Goal: Task Accomplishment & Management: Use online tool/utility

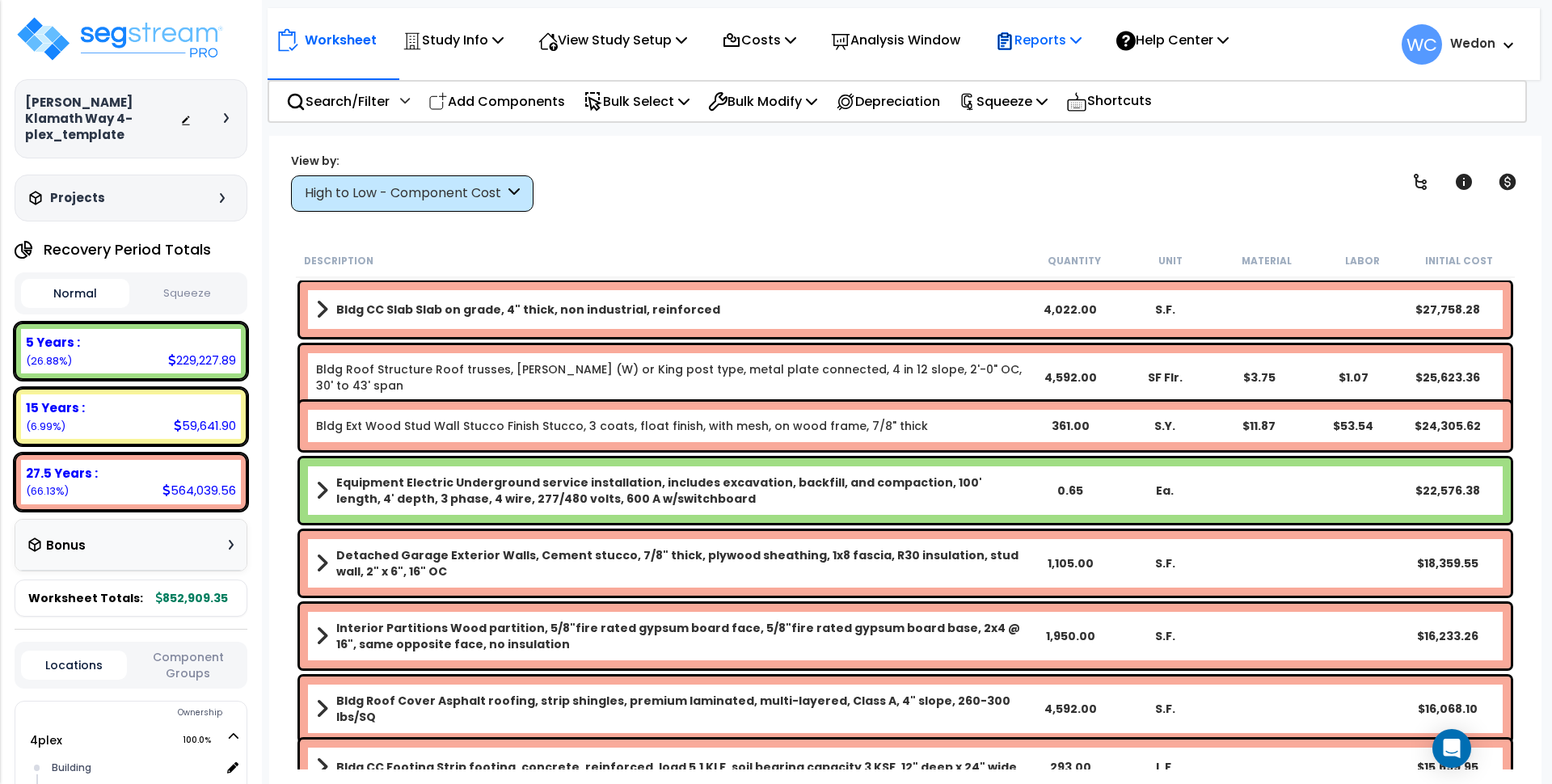
click at [1070, 41] on p "Reports" at bounding box center [1038, 40] width 86 height 22
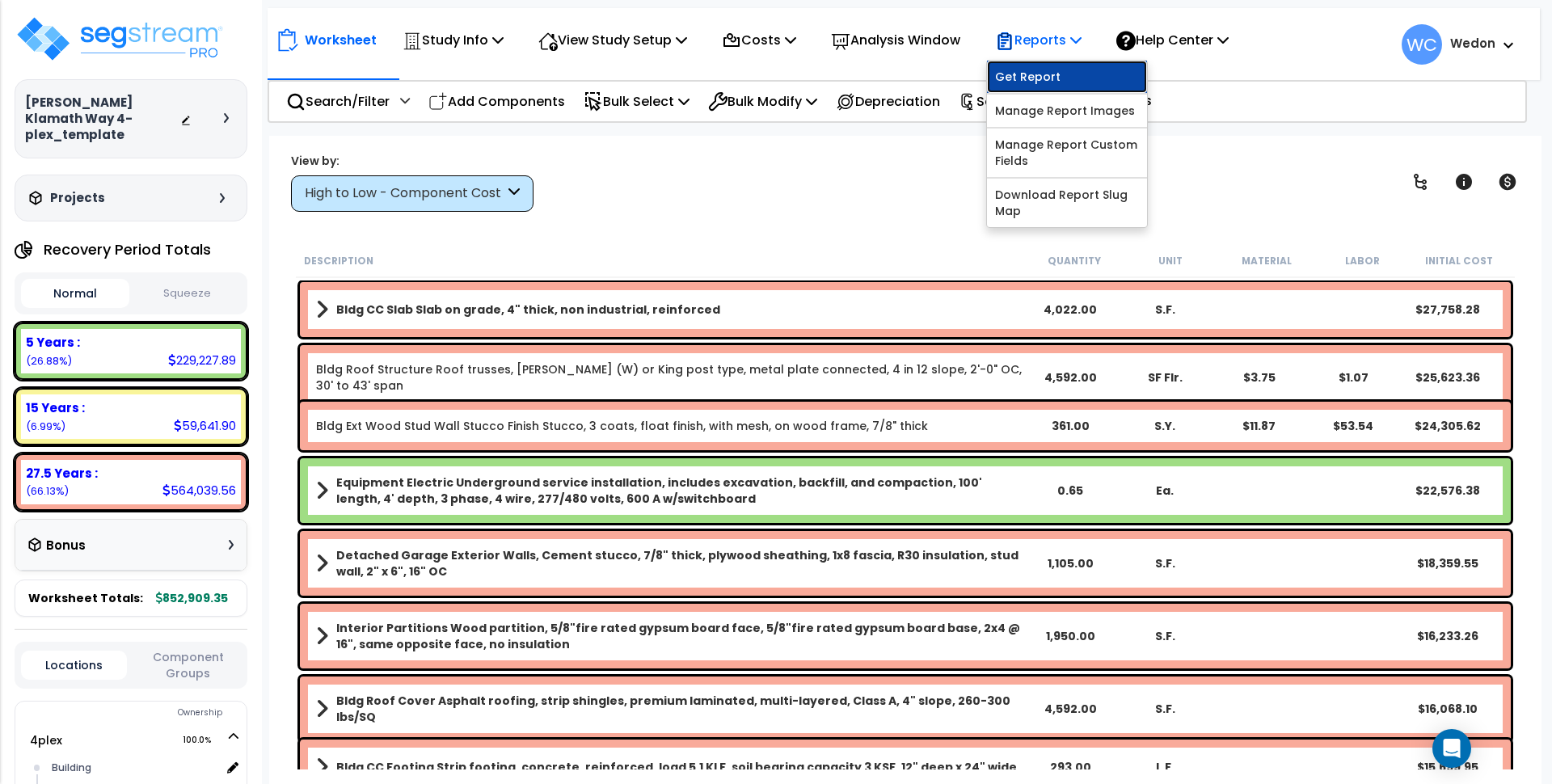
click at [1061, 78] on link "Get Report" at bounding box center [1067, 77] width 160 height 33
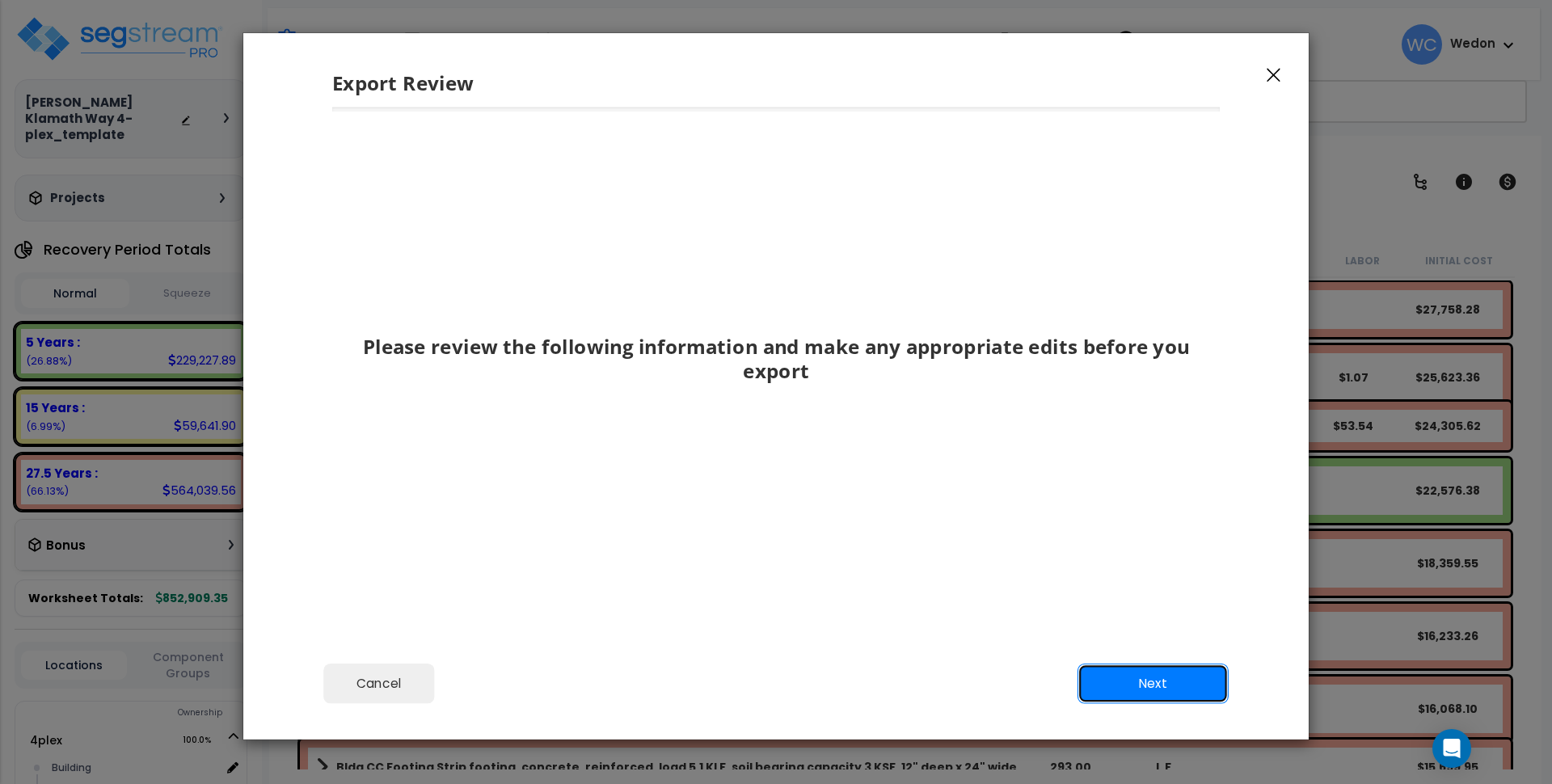
click at [1141, 689] on button "Next" at bounding box center [1153, 683] width 151 height 41
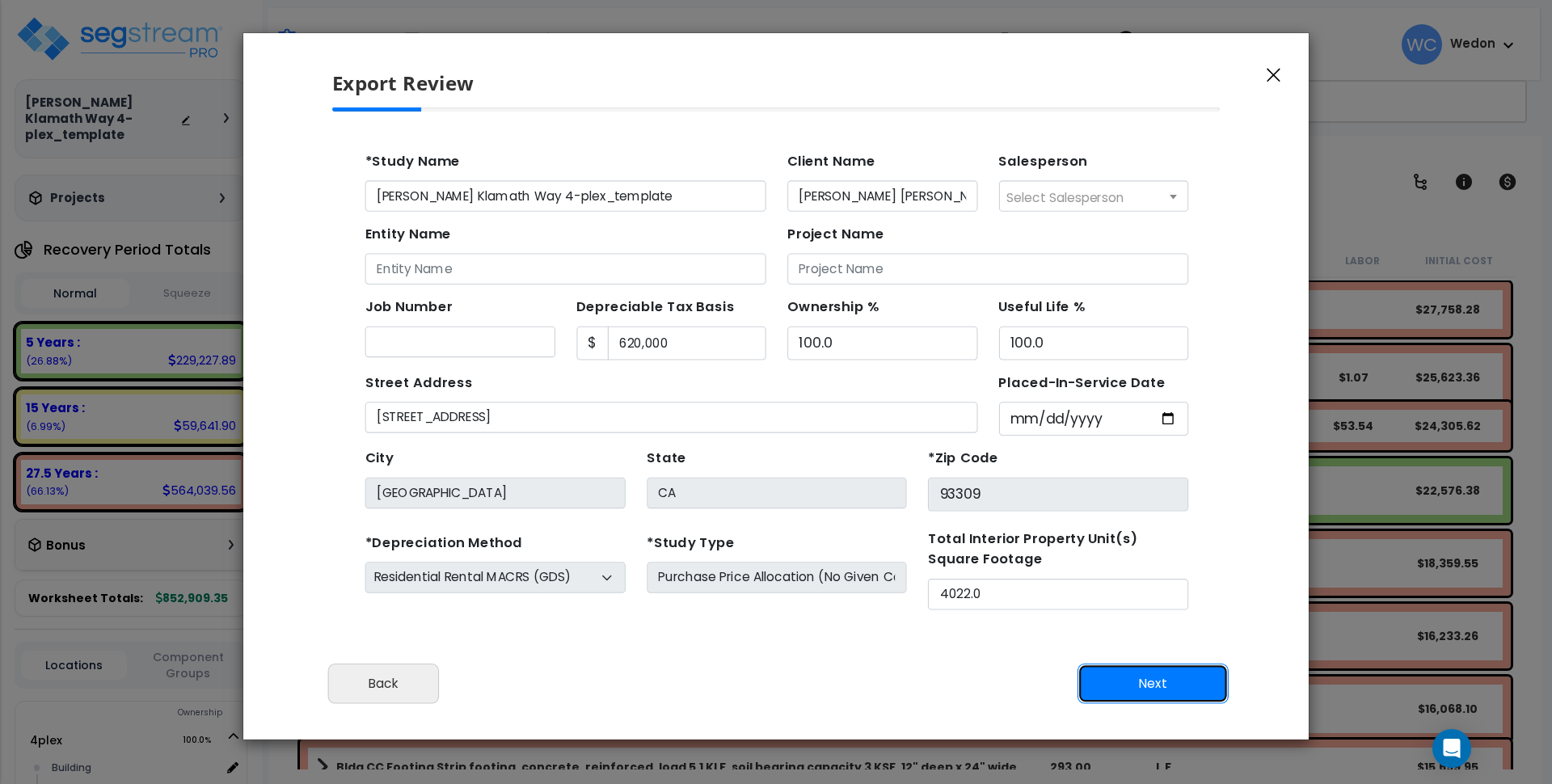
scroll to position [74, 0]
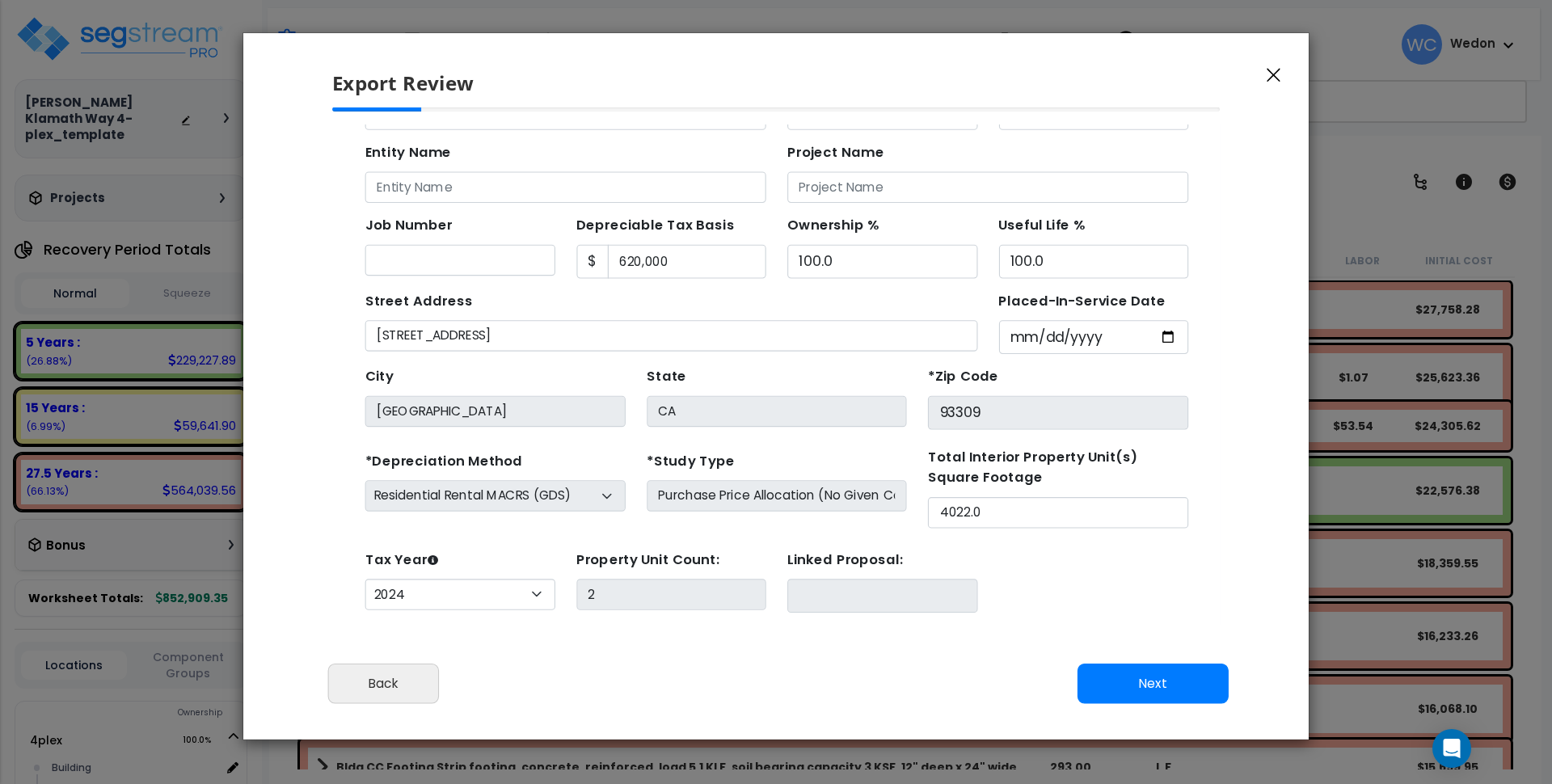
click at [1100, 538] on div "Tax Year Please Enter The Placed In Service Date First. 2026 2025 2024 Prior Ye…" at bounding box center [735, 540] width 768 height 65
click at [1032, 529] on div "Tax Year Please Enter The Placed In Service Date First. 2026 2025 2024 Prior Ye…" at bounding box center [735, 540] width 768 height 65
click at [992, 571] on div "Tax Year Please Enter The Placed In Service Date First. 2026 2025 2024 Prior Ye…" at bounding box center [735, 540] width 768 height 65
click at [1027, 546] on div "Tax Year Please Enter The Placed In Service Date First. 2026 2025 2024 Prior Ye…" at bounding box center [735, 540] width 768 height 65
click at [1160, 676] on button "Next" at bounding box center [1153, 683] width 151 height 41
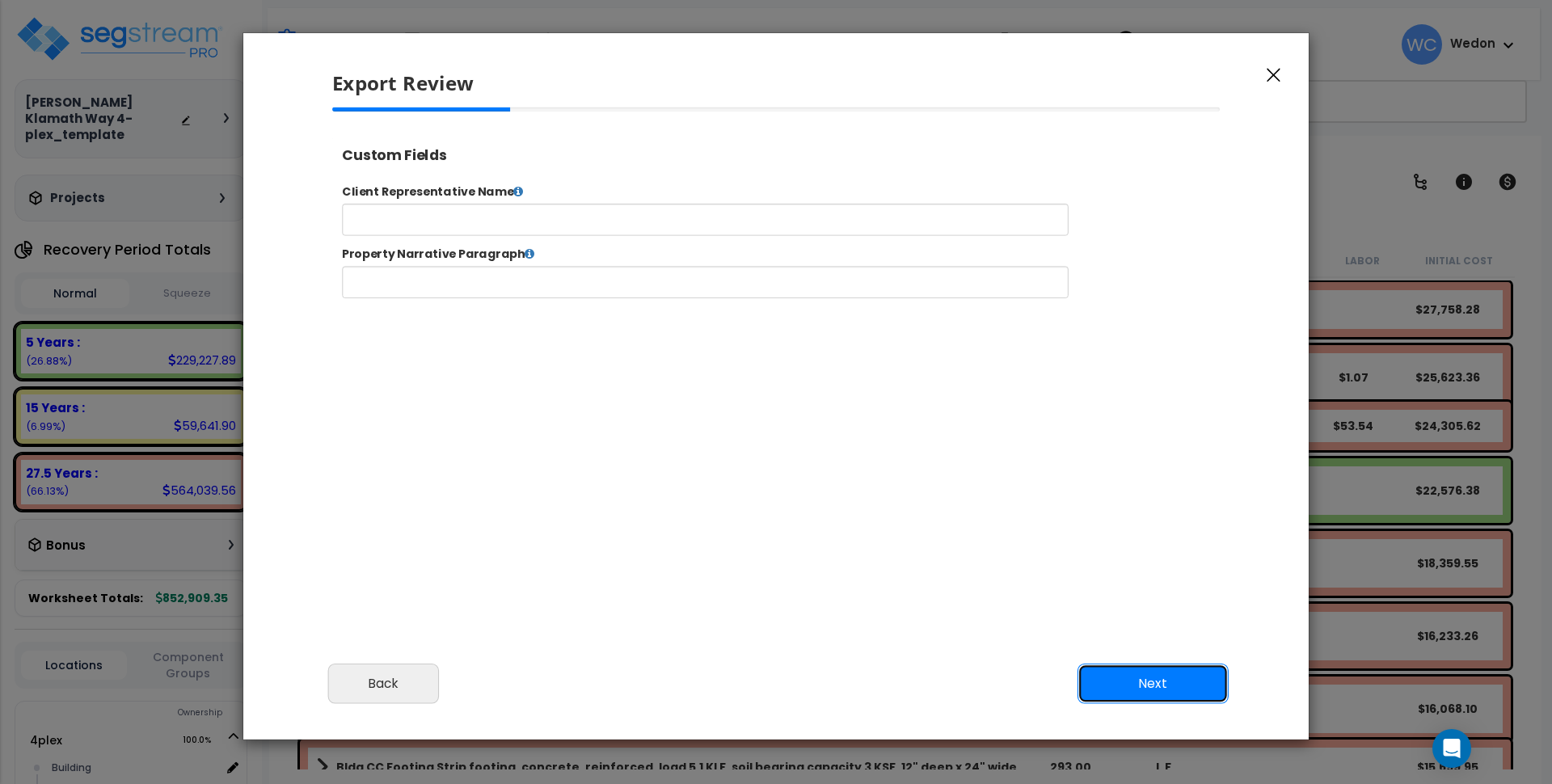
scroll to position [0, 0]
select select "2024"
click at [1118, 684] on button "Next" at bounding box center [1153, 683] width 151 height 41
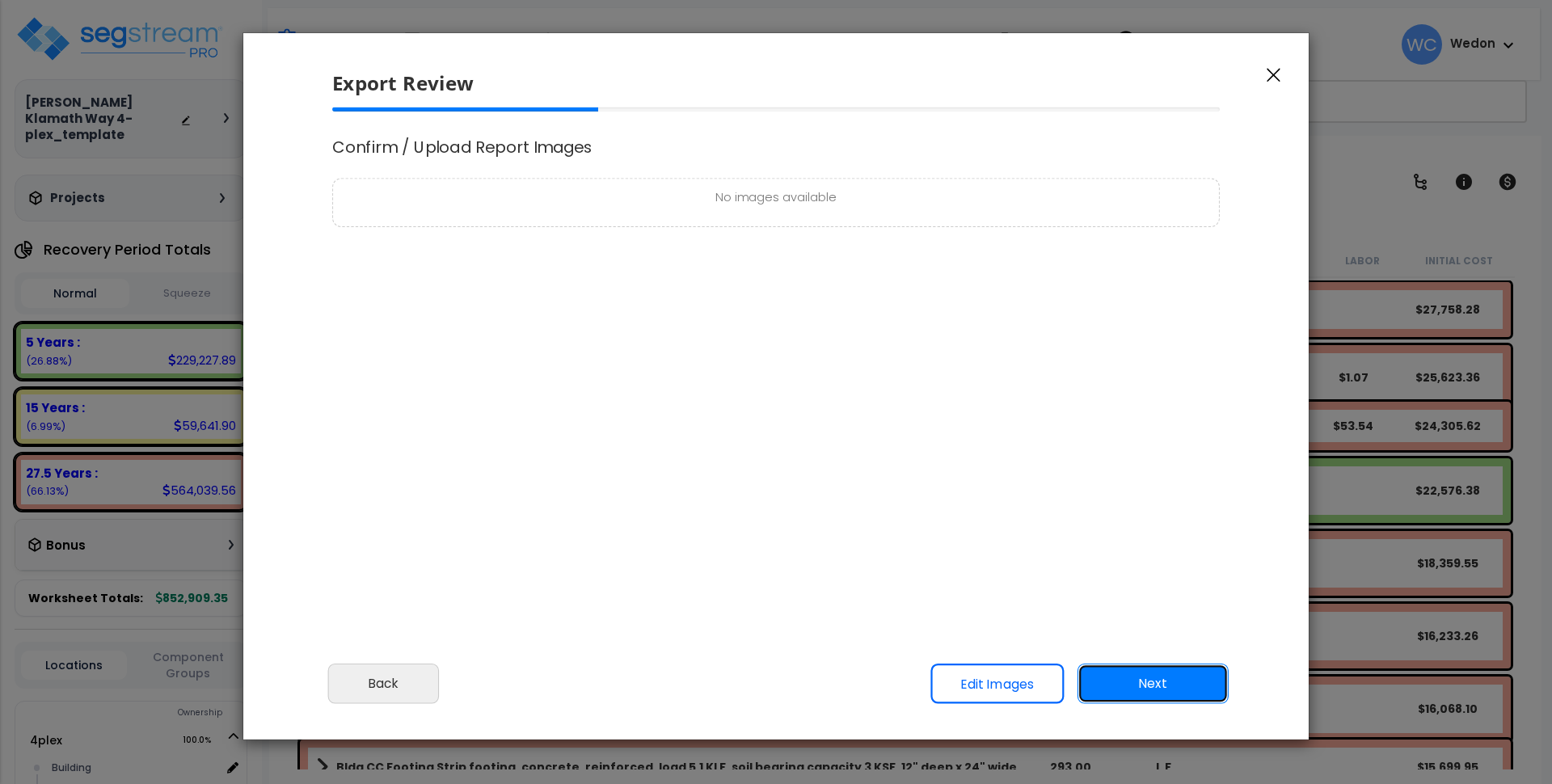
scroll to position [0, 0]
click at [1126, 701] on button "Next" at bounding box center [1153, 683] width 151 height 41
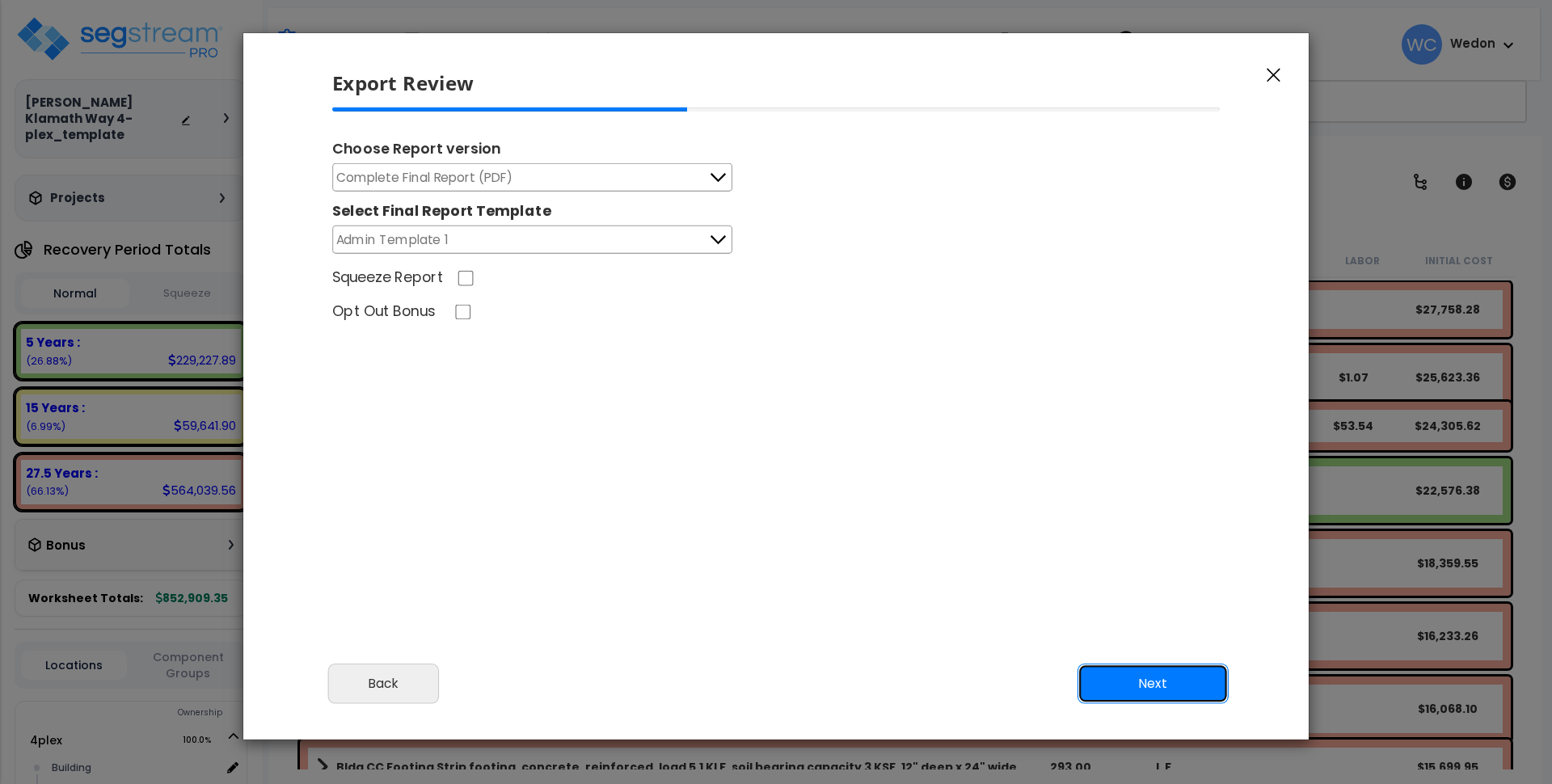
click at [1149, 685] on button "Next" at bounding box center [1153, 683] width 151 height 41
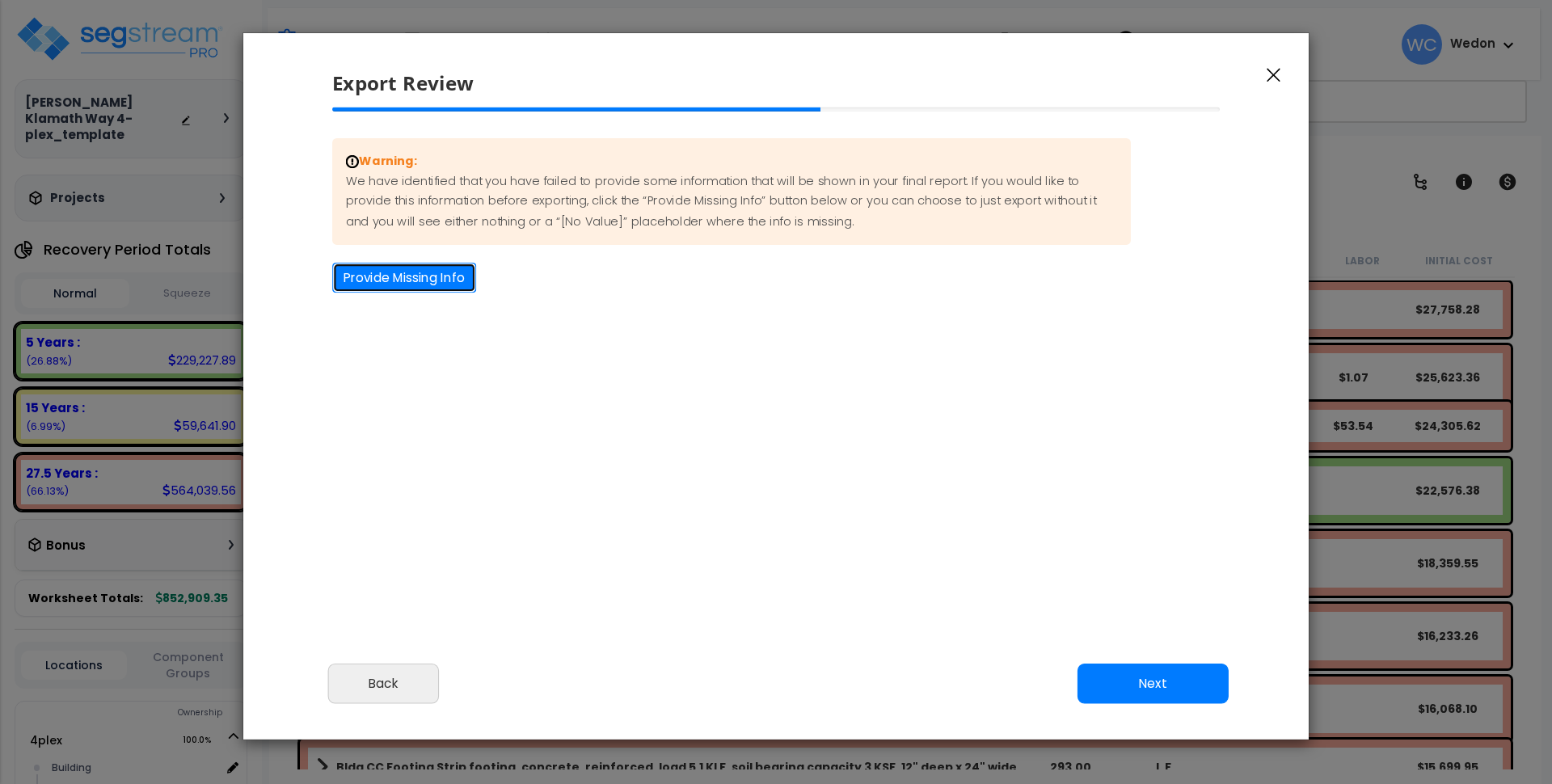
click at [375, 277] on button "Provide Missing Info" at bounding box center [403, 277] width 144 height 30
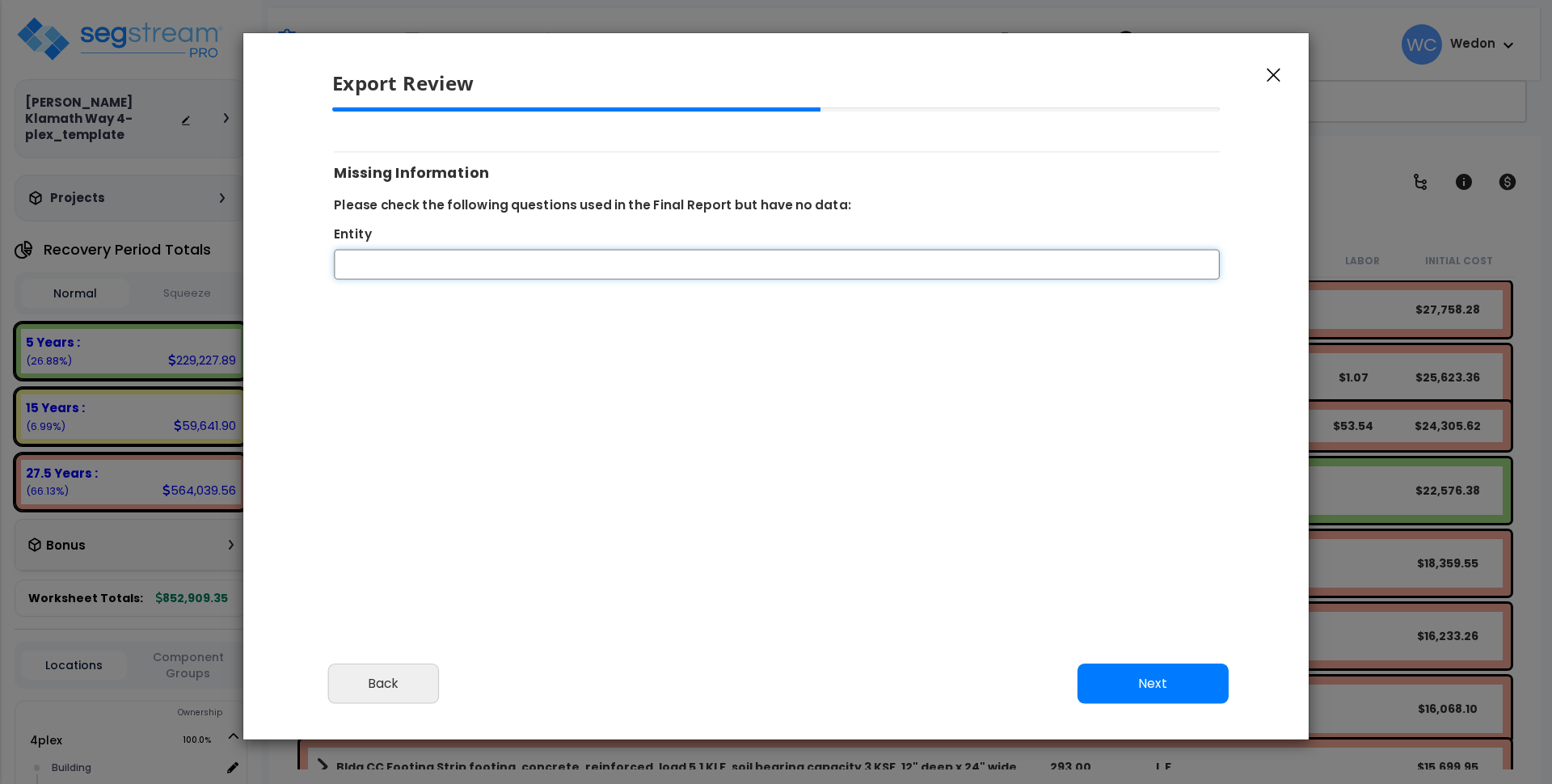
click at [517, 262] on input "Entity" at bounding box center [776, 264] width 886 height 30
type input "A"
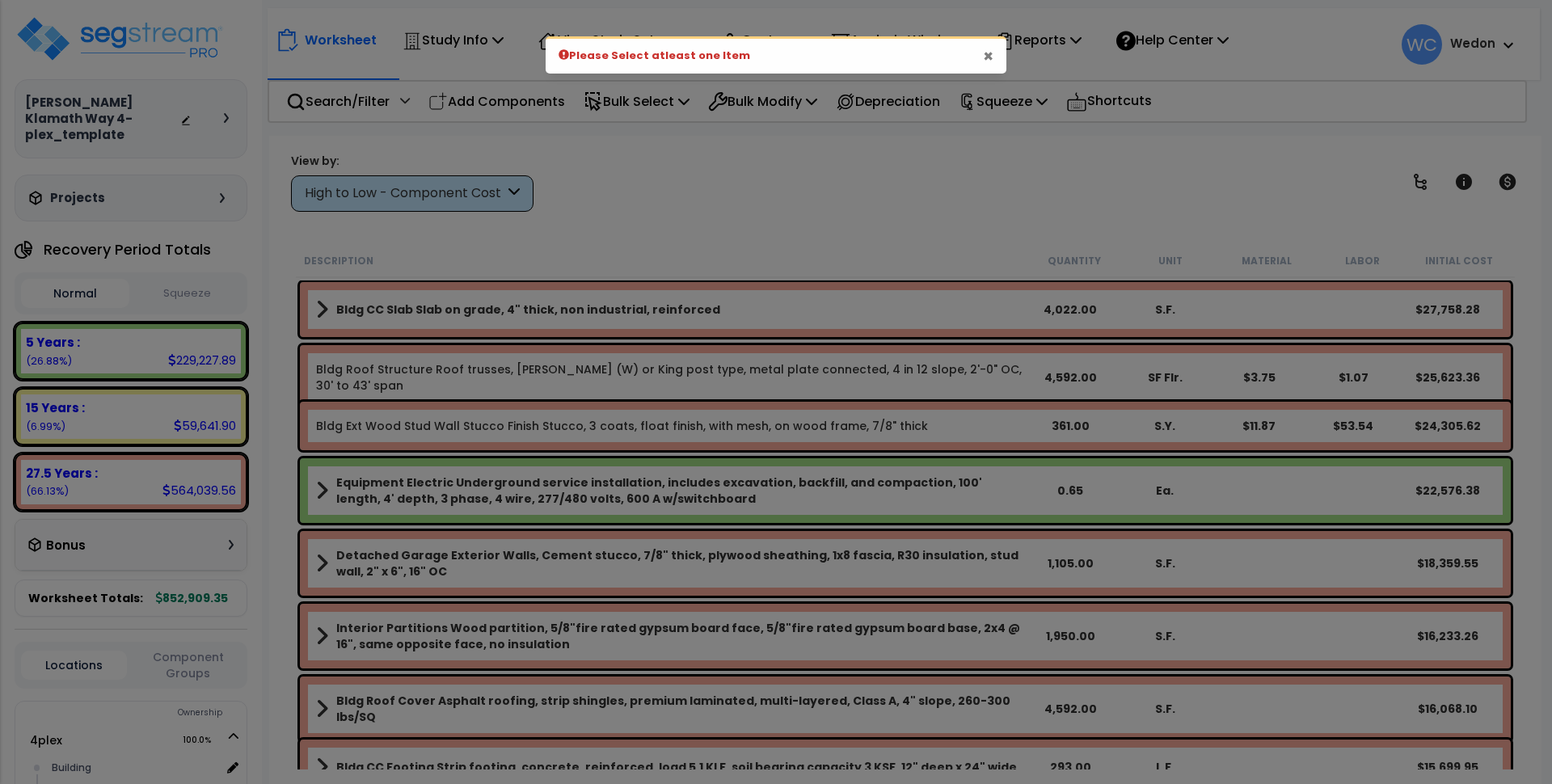
click at [985, 55] on button "×" at bounding box center [988, 56] width 11 height 17
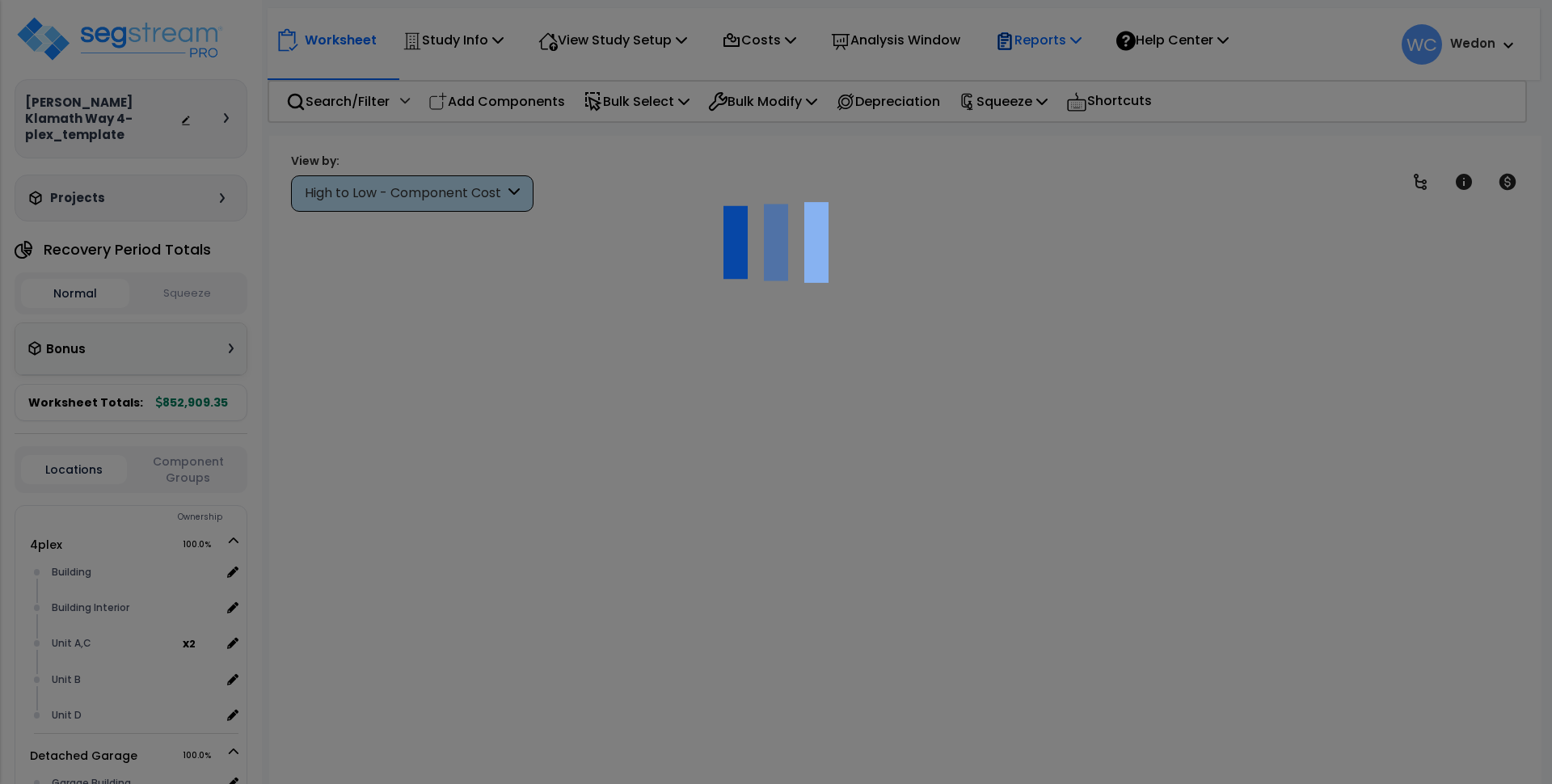
click at [1082, 41] on p "Reports" at bounding box center [1038, 40] width 86 height 22
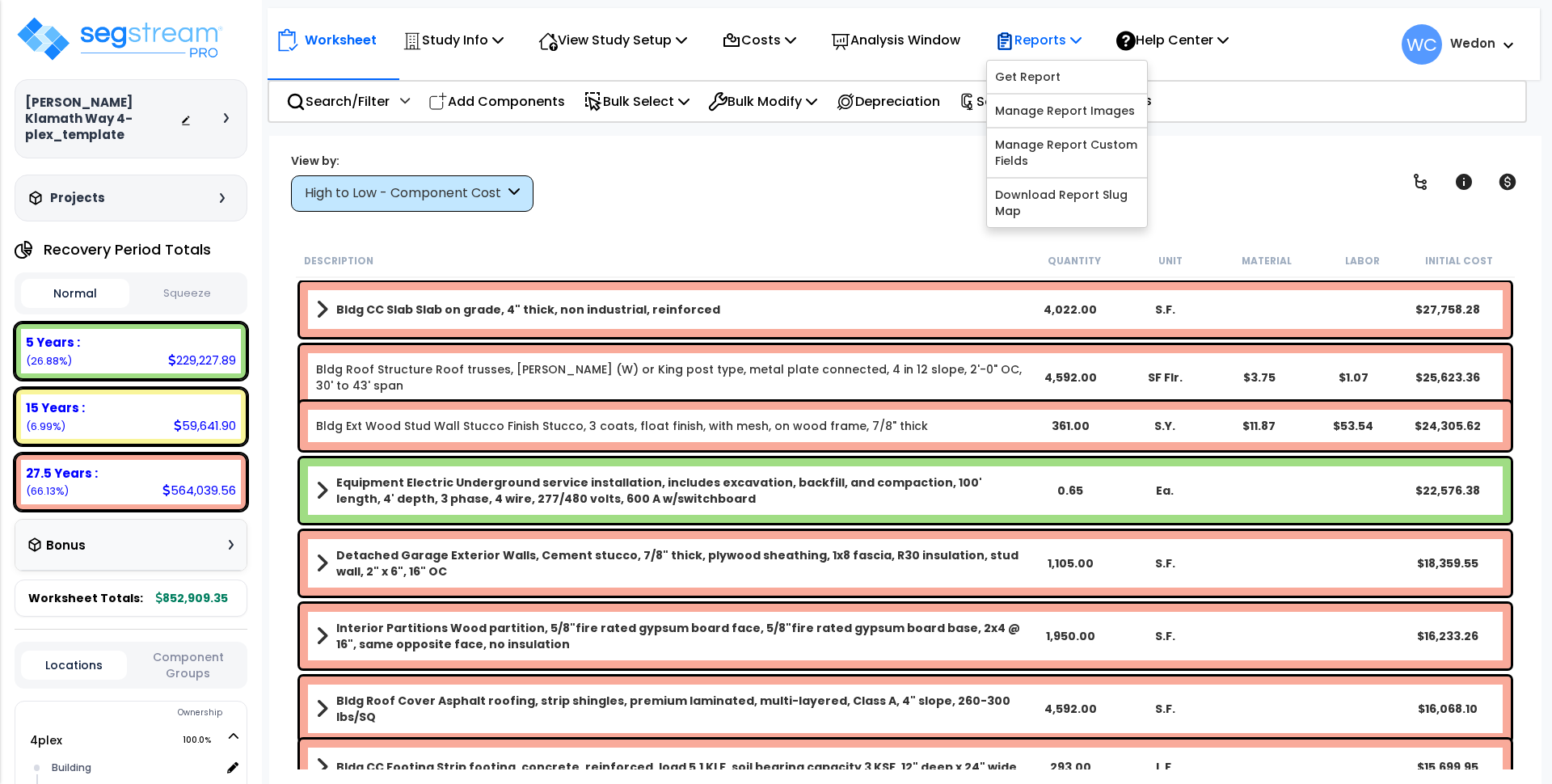
click at [1082, 41] on p "Reports" at bounding box center [1038, 40] width 86 height 22
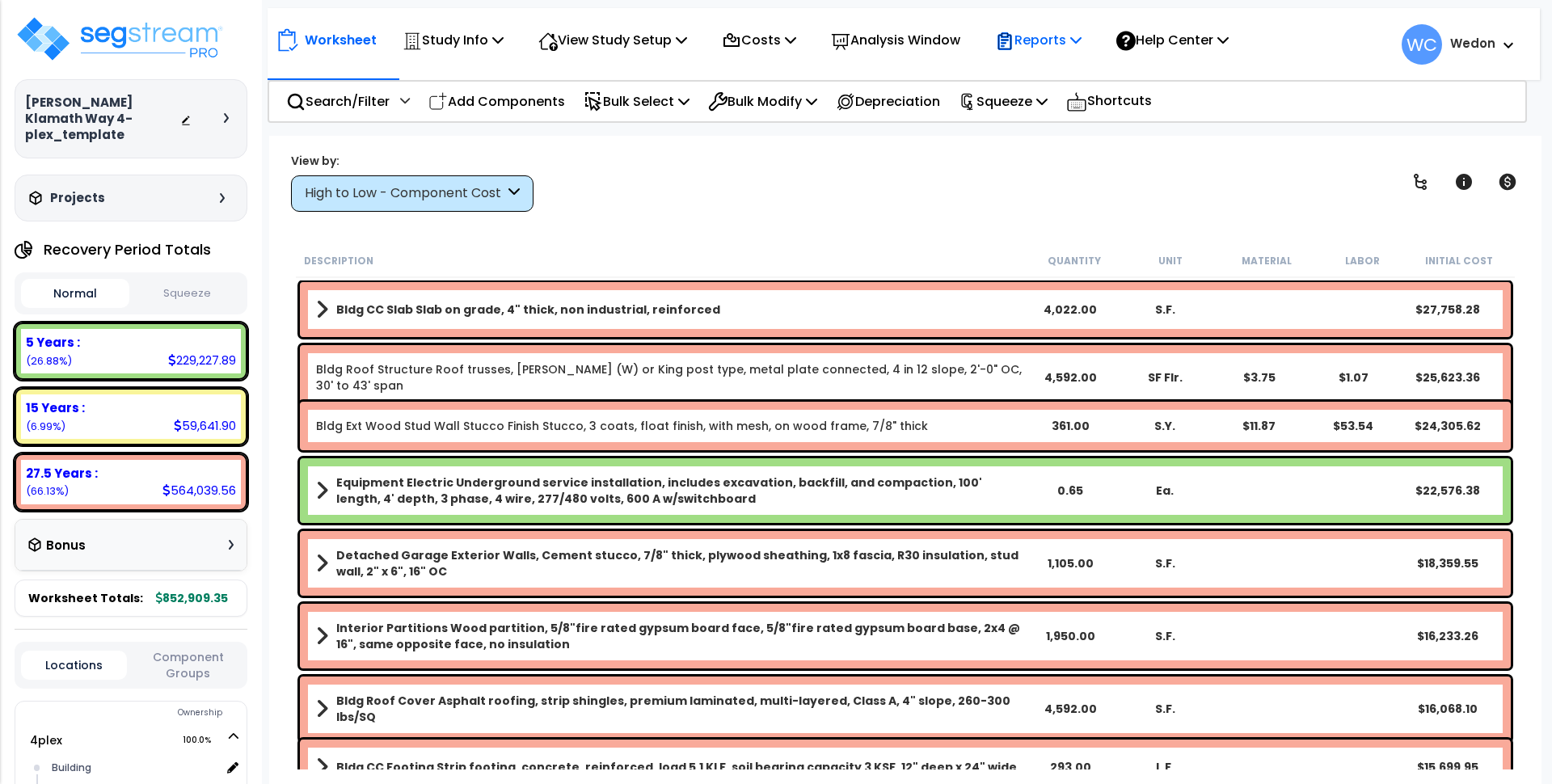
click at [1082, 47] on p "Reports" at bounding box center [1038, 40] width 86 height 22
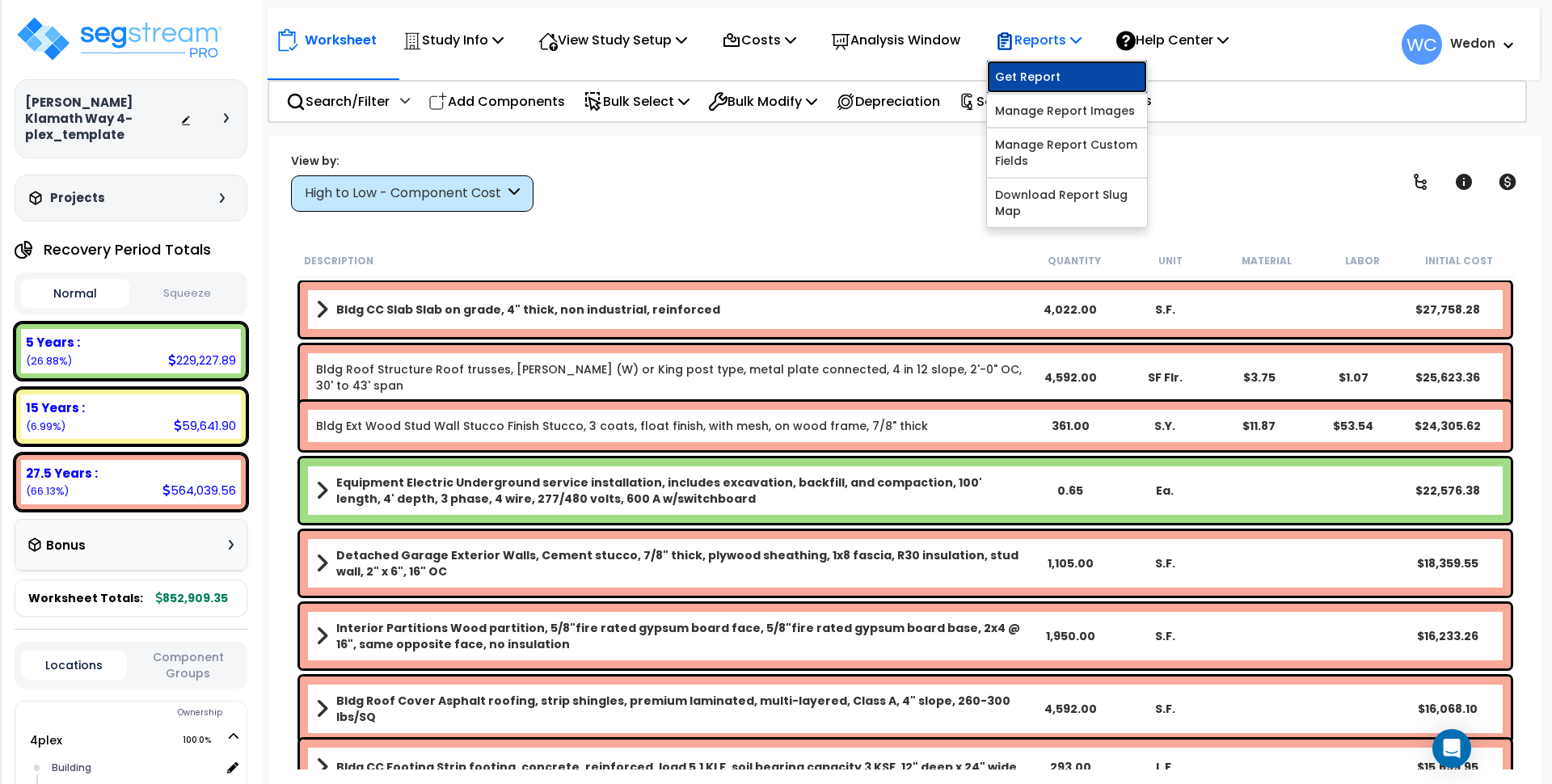
click at [1087, 75] on link "Get Report" at bounding box center [1067, 77] width 160 height 33
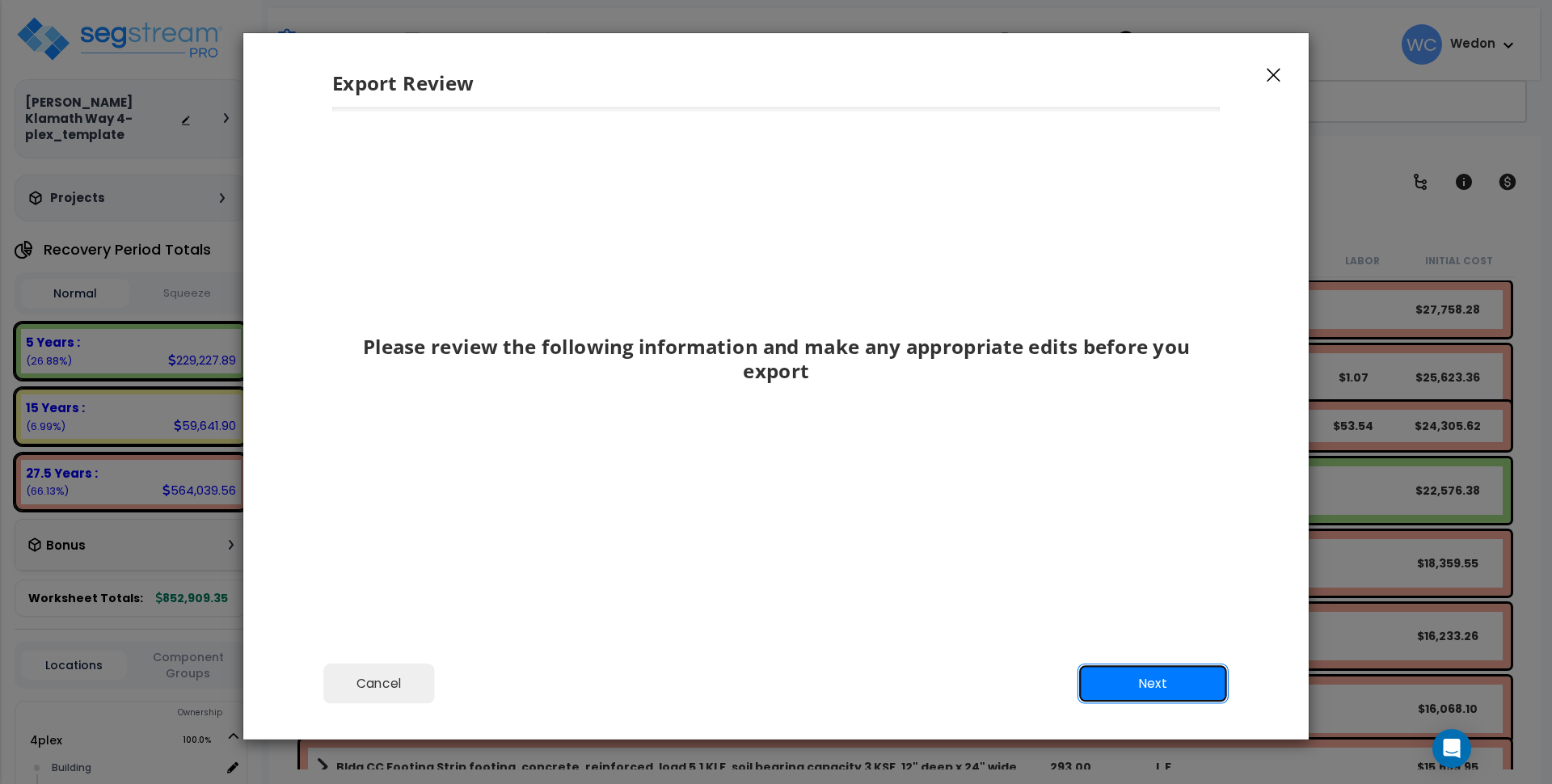
click at [1139, 673] on button "Next" at bounding box center [1153, 683] width 151 height 41
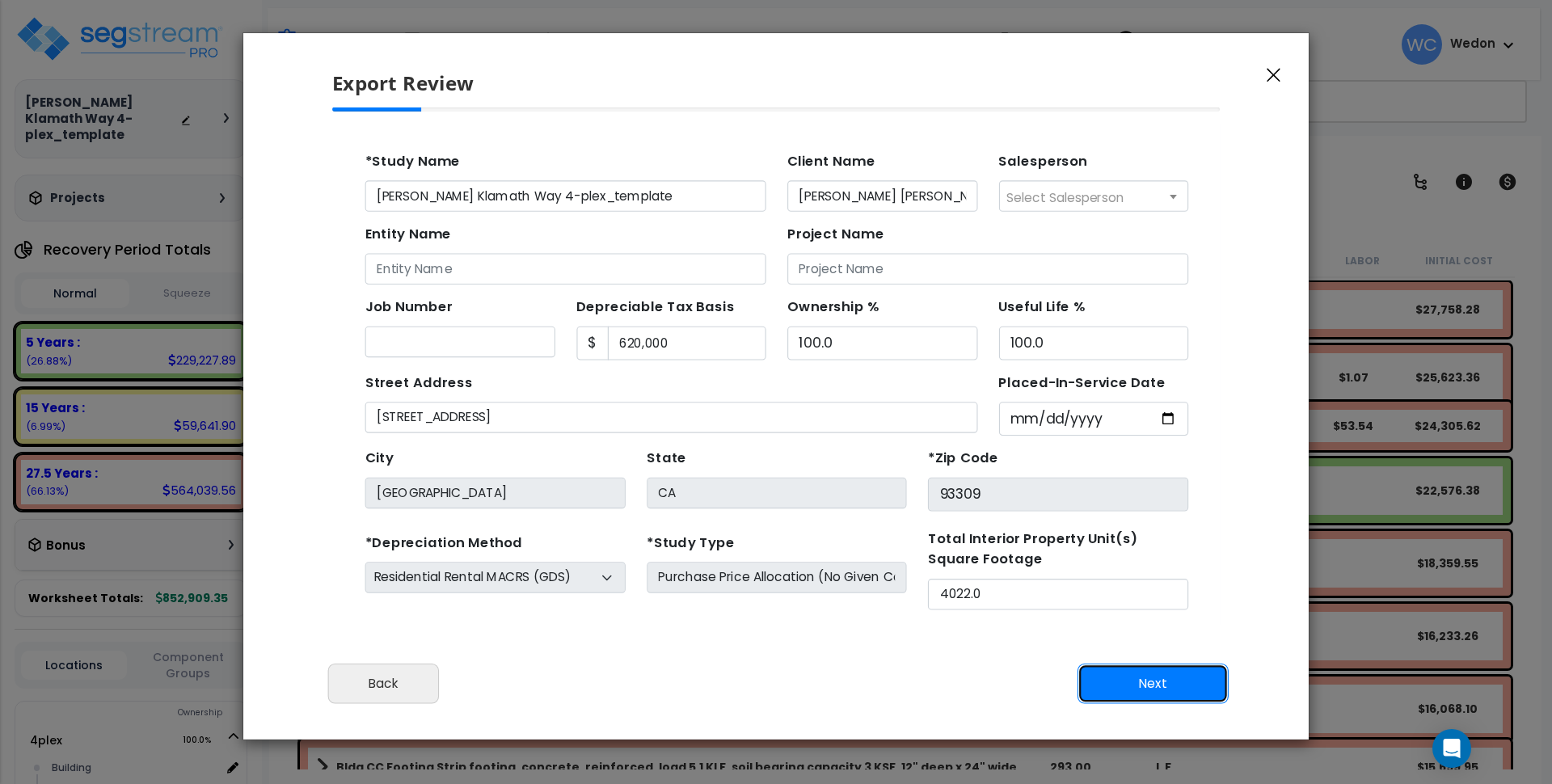
click at [1104, 675] on button "Next" at bounding box center [1153, 683] width 151 height 41
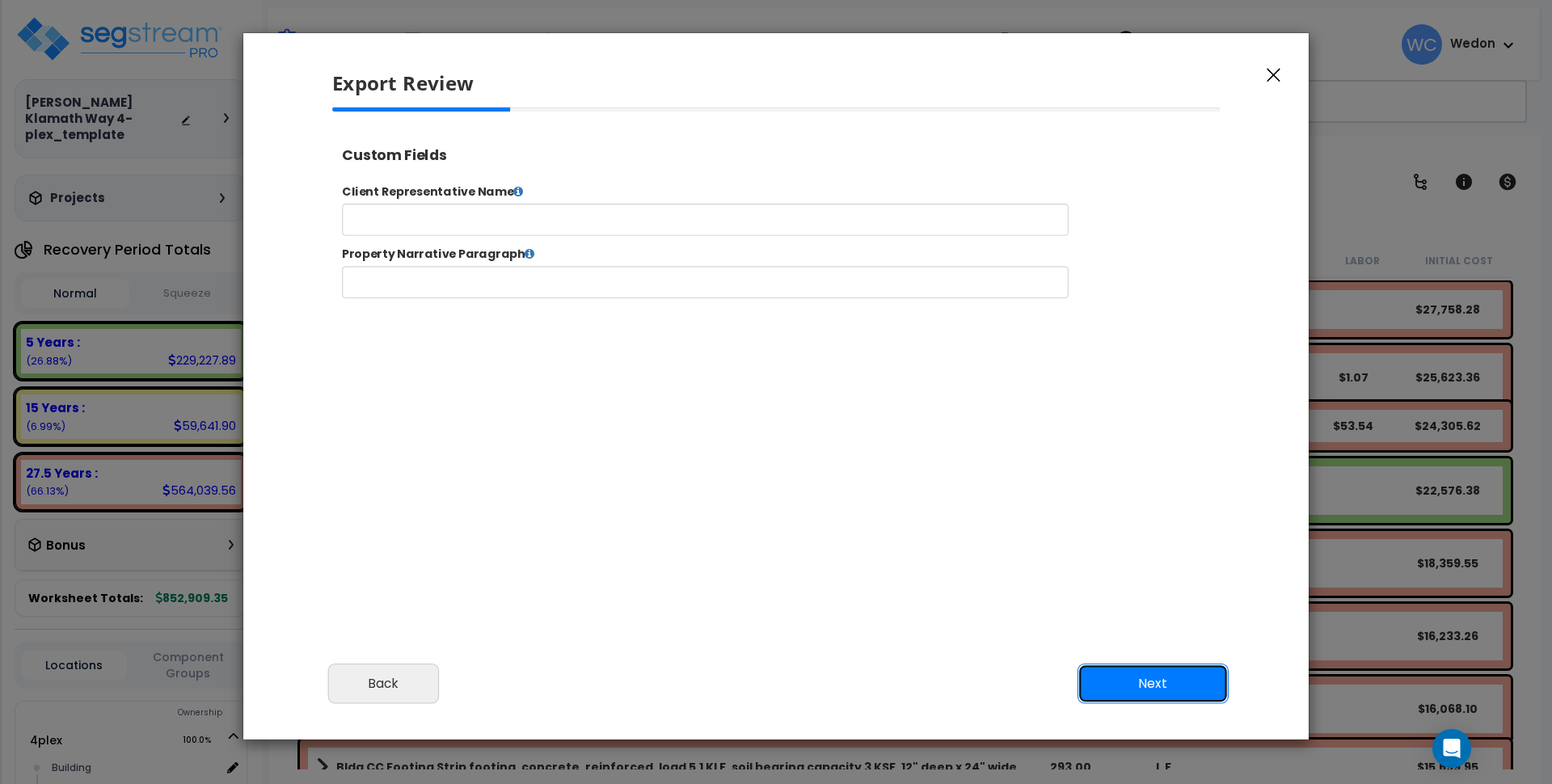
drag, startPoint x: 1157, startPoint y: 679, endPoint x: 1188, endPoint y: 632, distance: 56.3
click at [1157, 681] on button "Next" at bounding box center [1153, 683] width 151 height 41
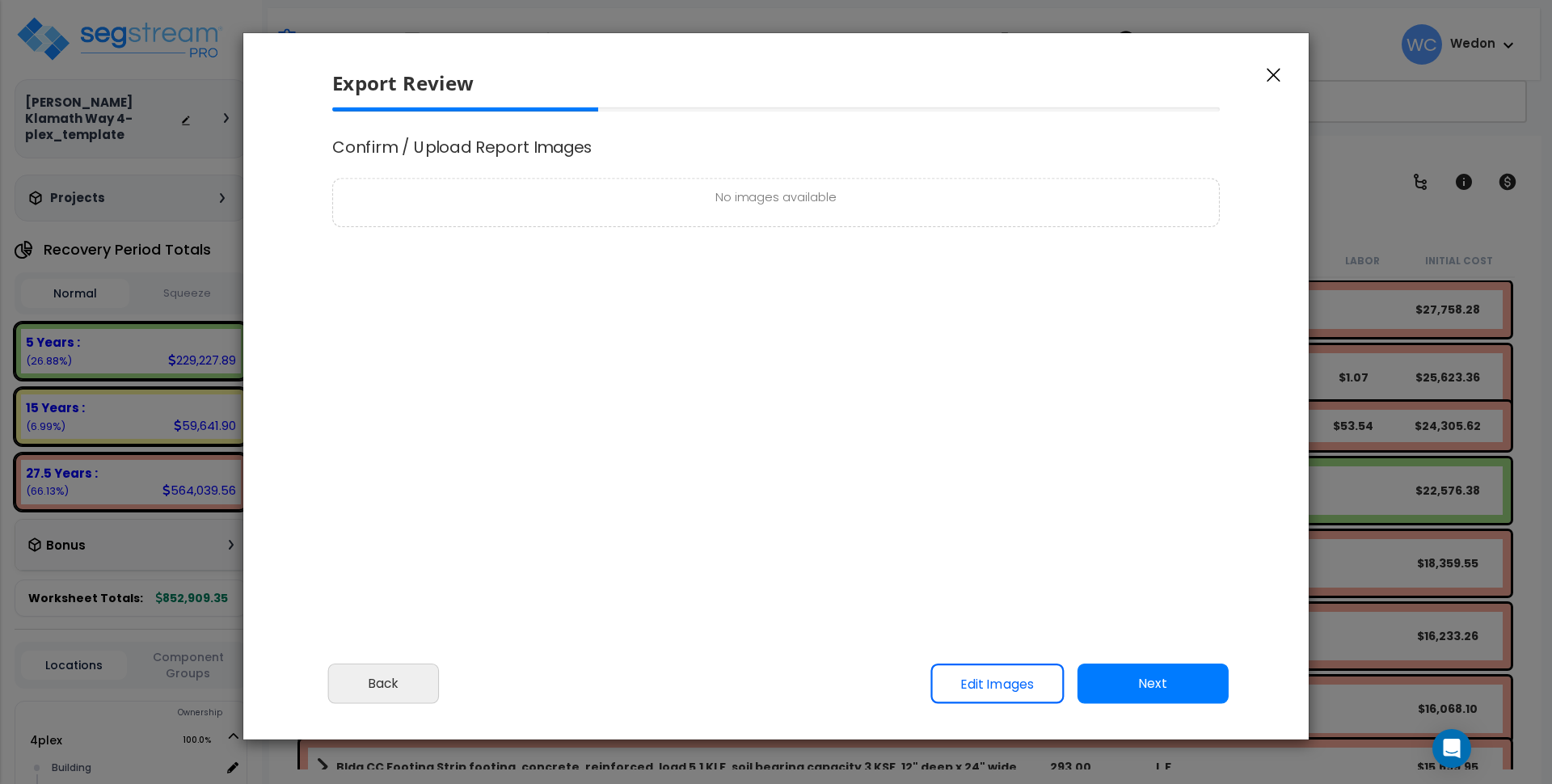
select select "2024"
click at [1175, 677] on button "Next" at bounding box center [1153, 683] width 151 height 41
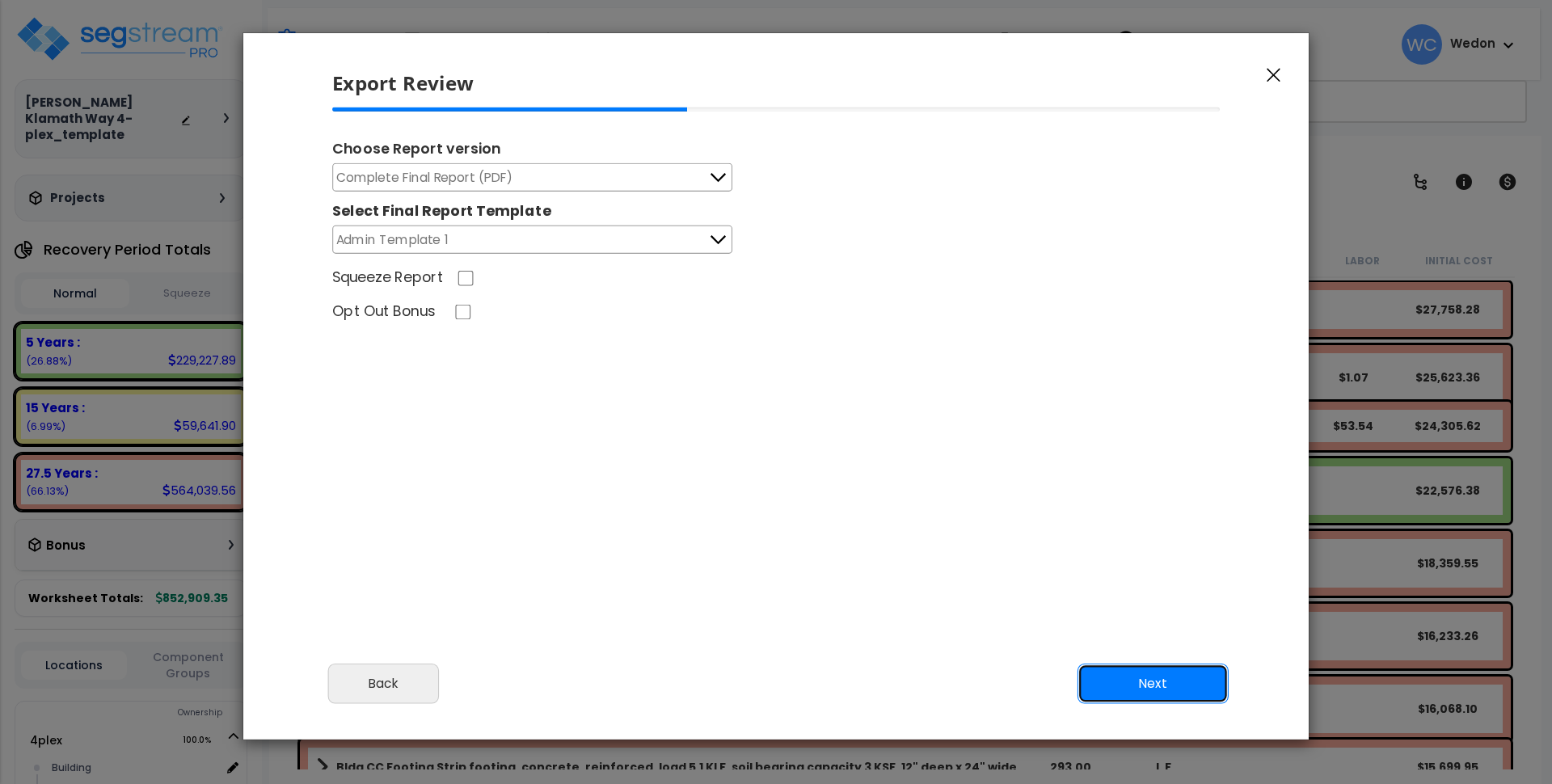
click at [1155, 683] on button "Next" at bounding box center [1153, 683] width 151 height 41
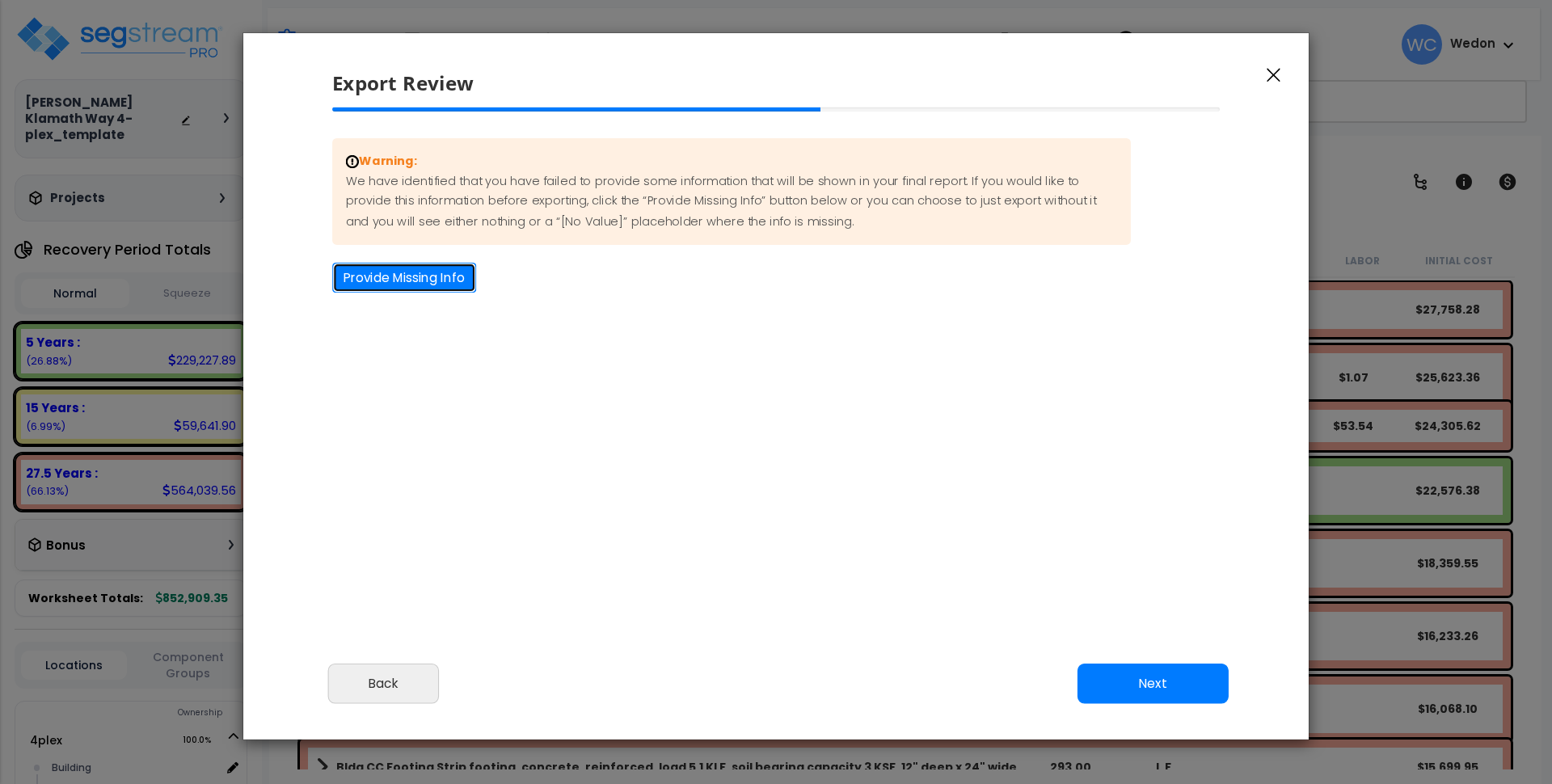
click at [437, 277] on button "Provide Missing Info" at bounding box center [403, 277] width 144 height 30
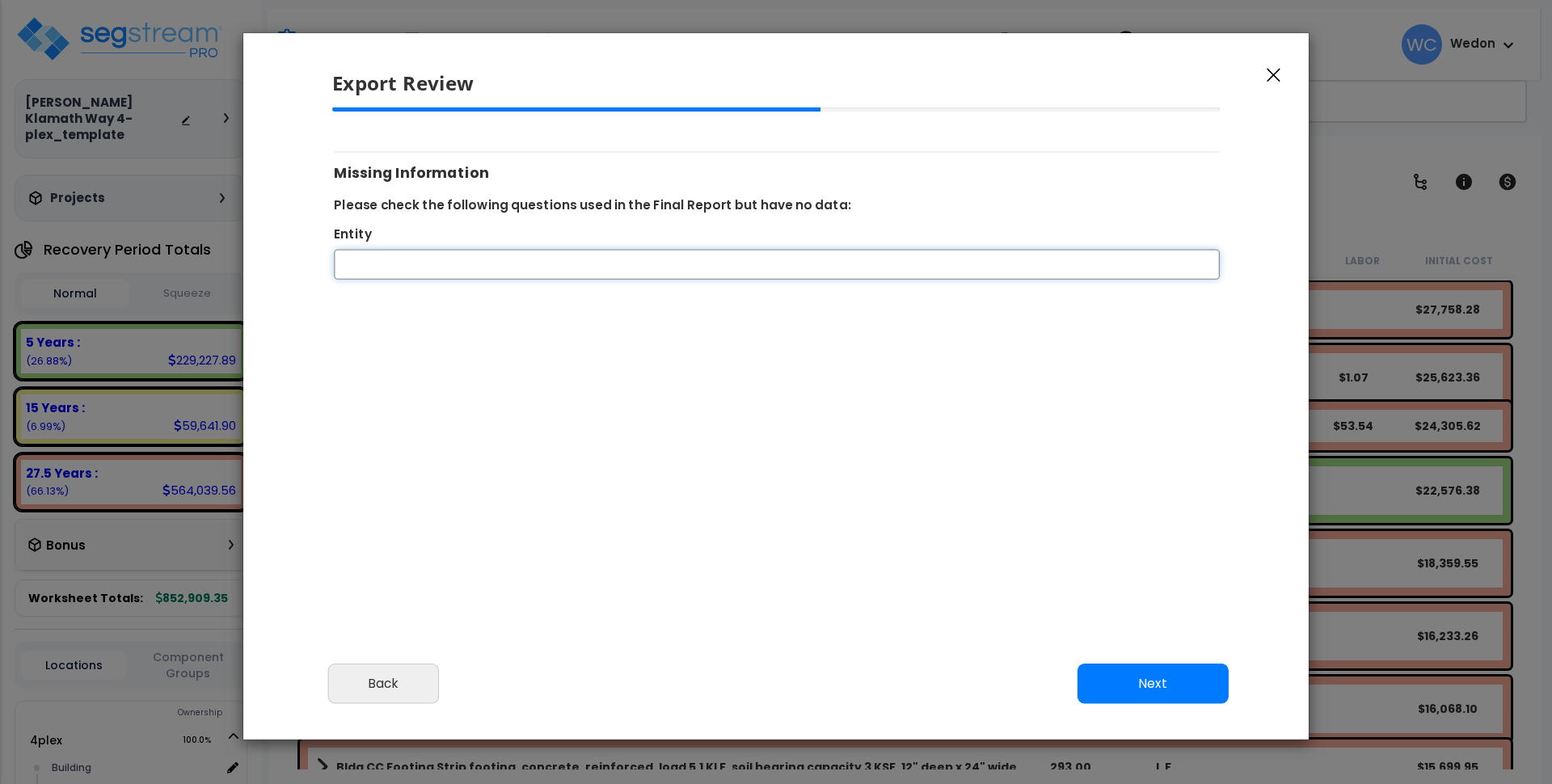
click at [441, 264] on input "Entity" at bounding box center [776, 264] width 886 height 30
type input "ACME"
click at [1162, 696] on button "Next" at bounding box center [1153, 683] width 151 height 41
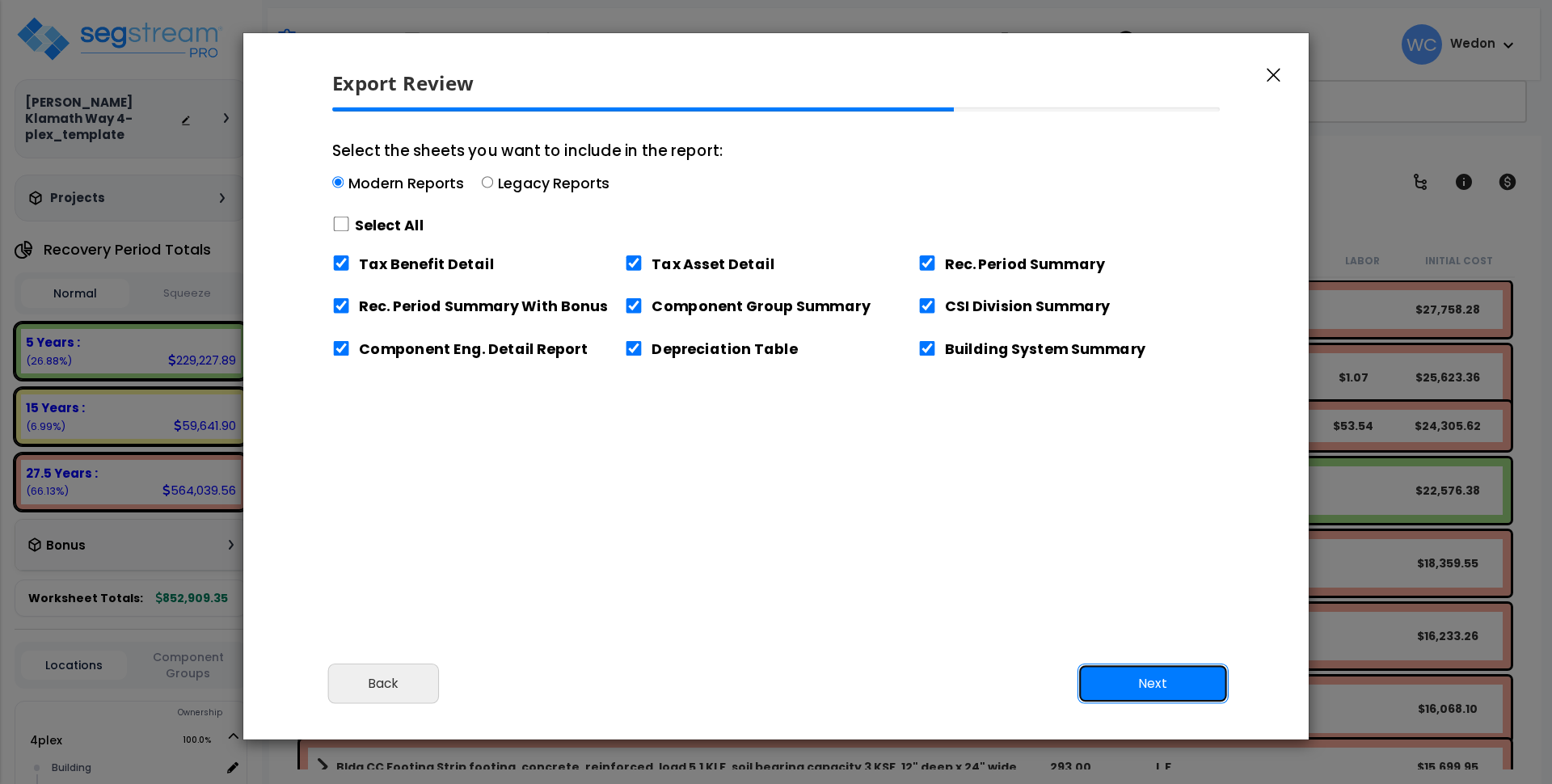
click at [1171, 681] on button "Next" at bounding box center [1153, 683] width 151 height 41
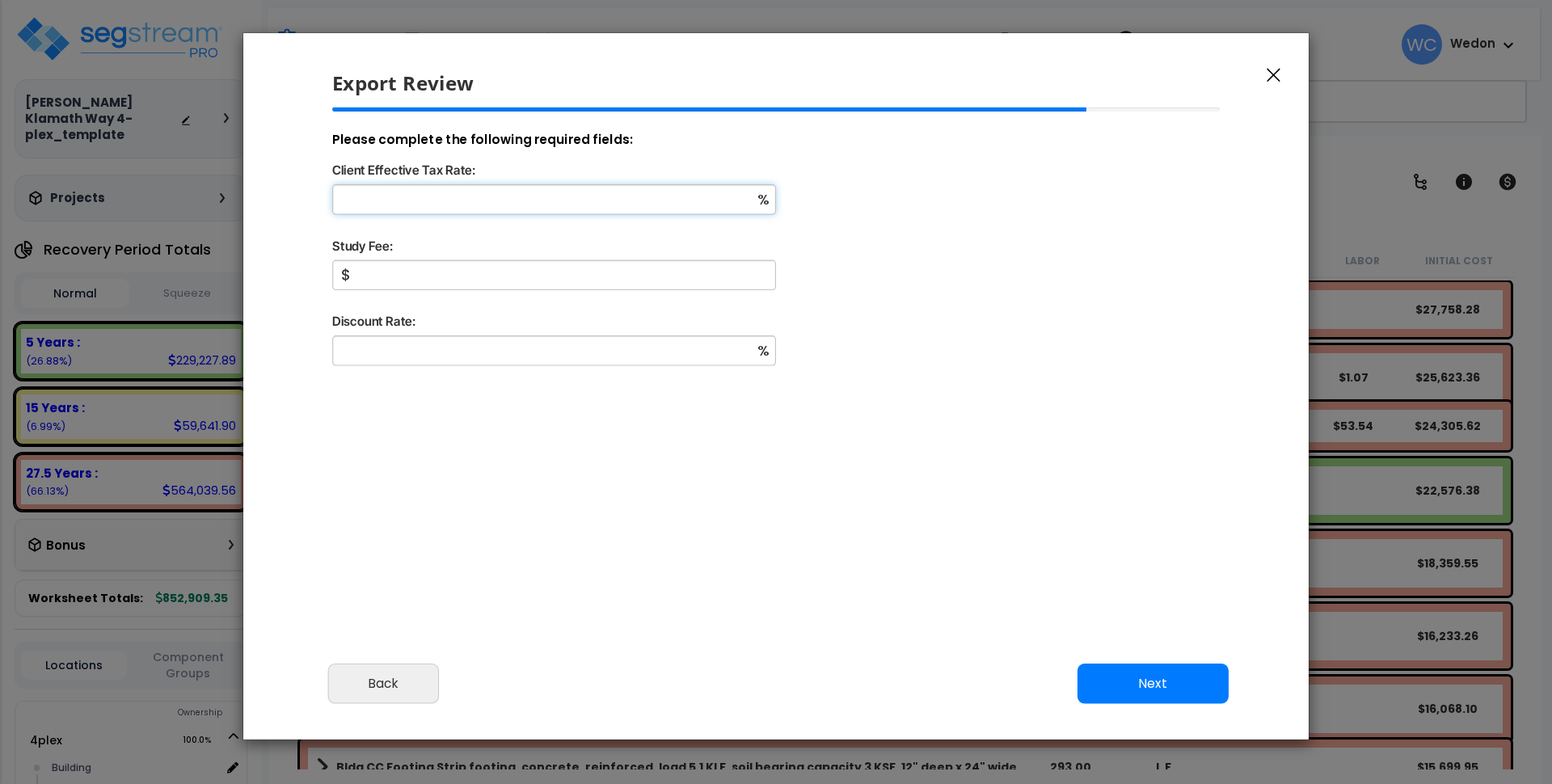
click at [364, 213] on input "Client Effective Tax Rate:" at bounding box center [554, 199] width 444 height 30
type input "50"
type input "3,000"
type input "10"
drag, startPoint x: 790, startPoint y: 461, endPoint x: 799, endPoint y: 468, distance: 11.4
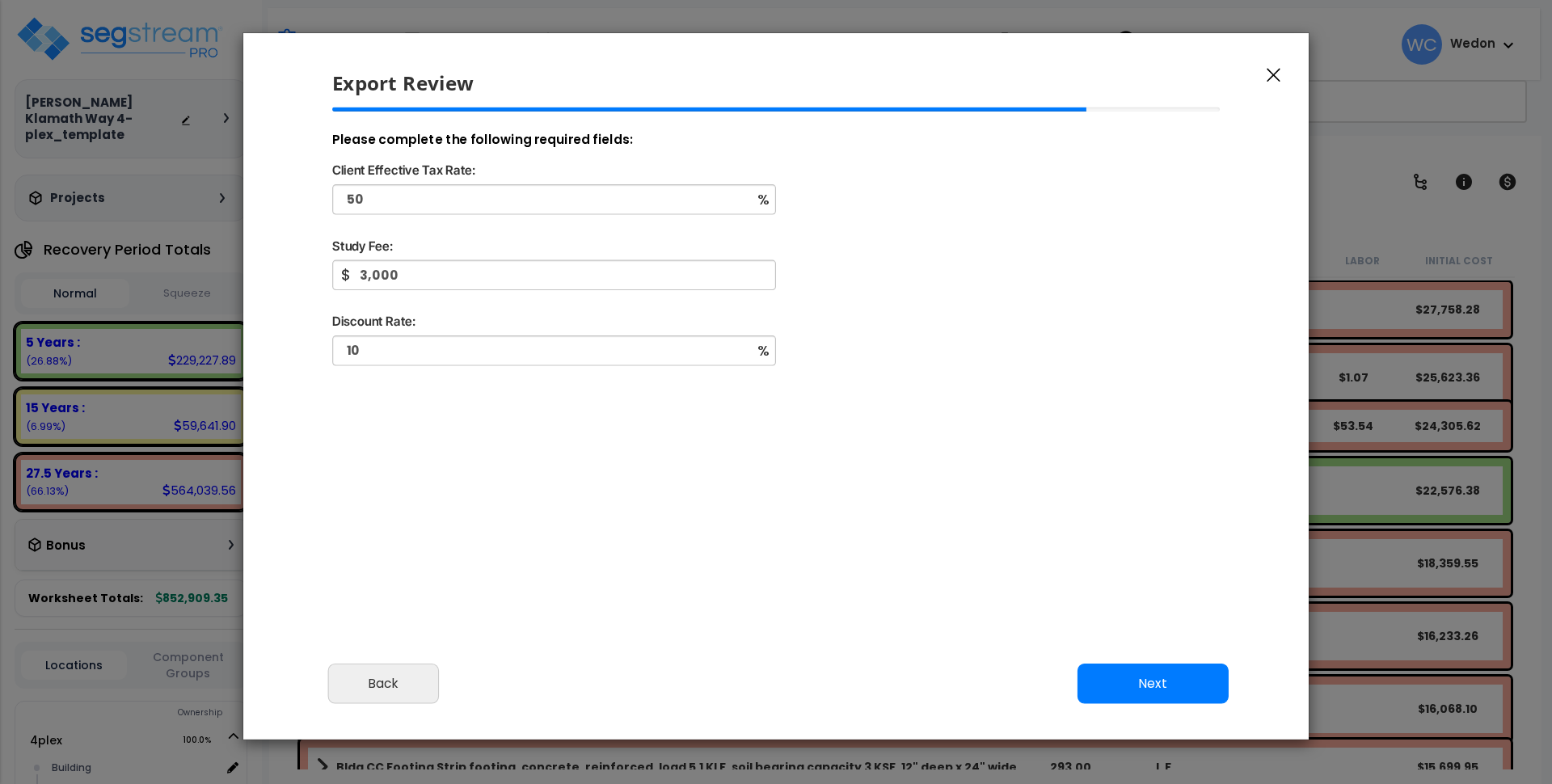
click at [791, 464] on div "Please complete the following required fields: Client Effective Tax Rate: 50 % …" at bounding box center [777, 329] width 914 height 445
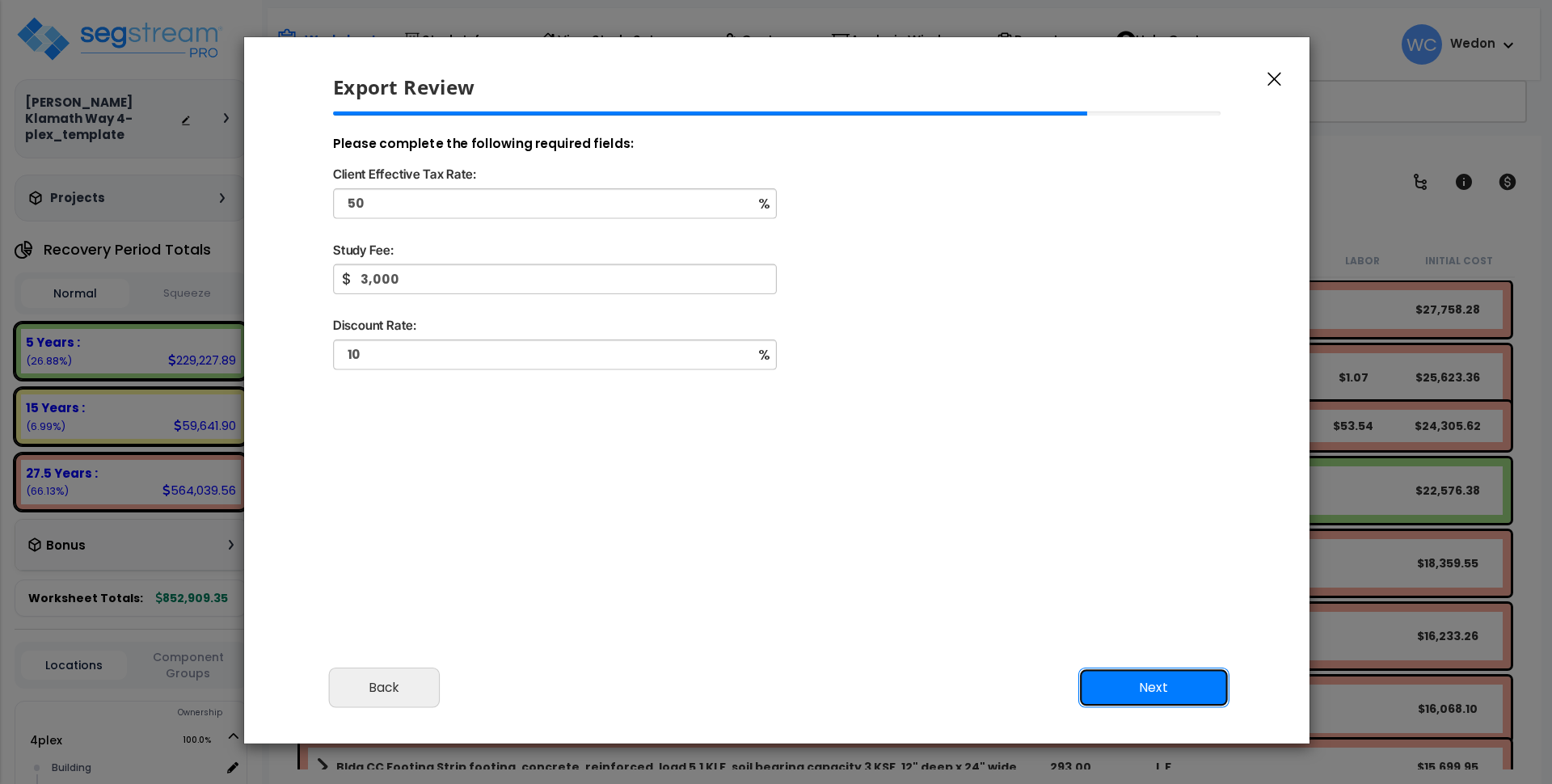
click at [1126, 680] on button "Next" at bounding box center [1154, 687] width 151 height 41
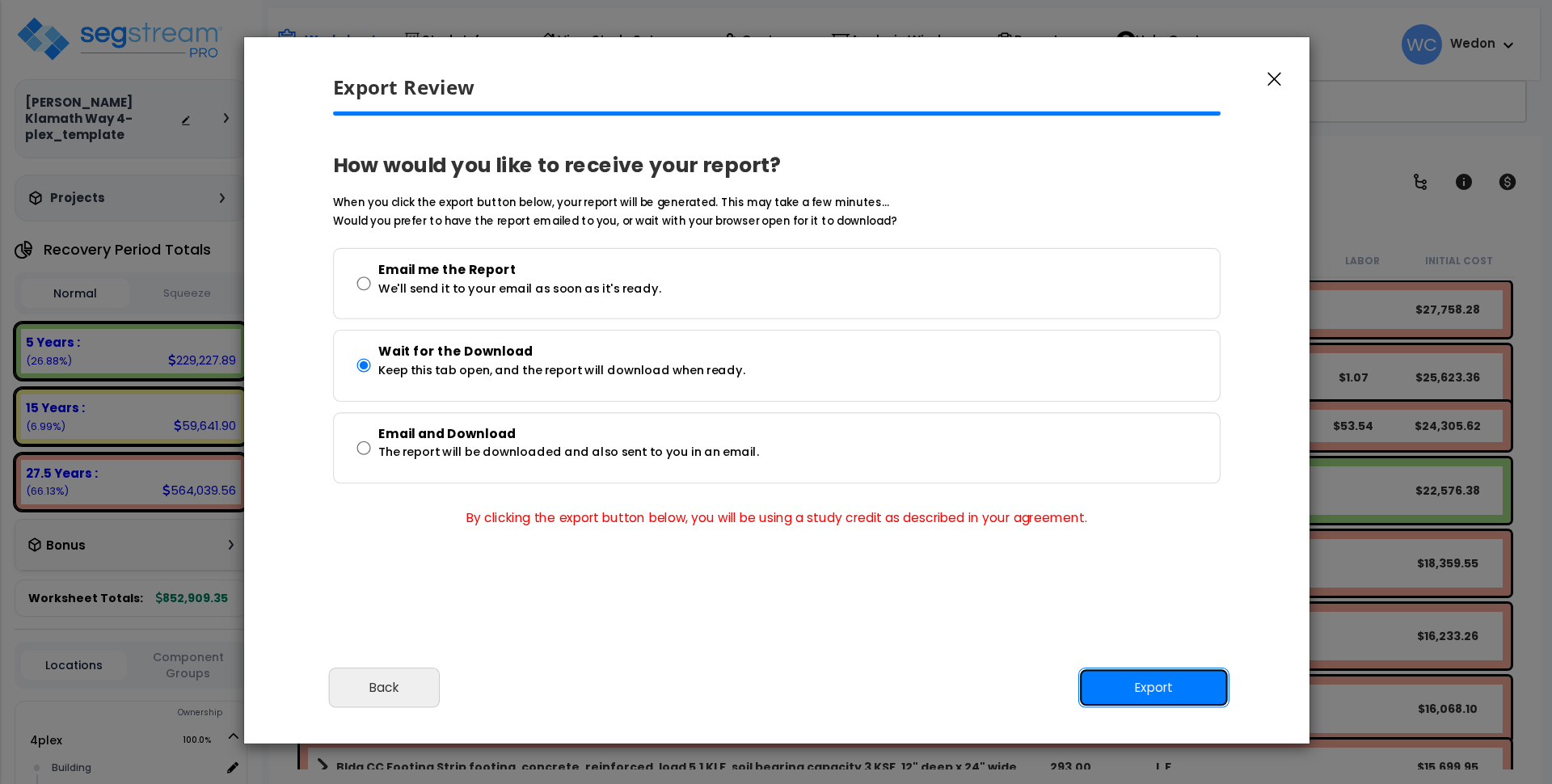
click at [1166, 688] on button "Export" at bounding box center [1154, 687] width 151 height 41
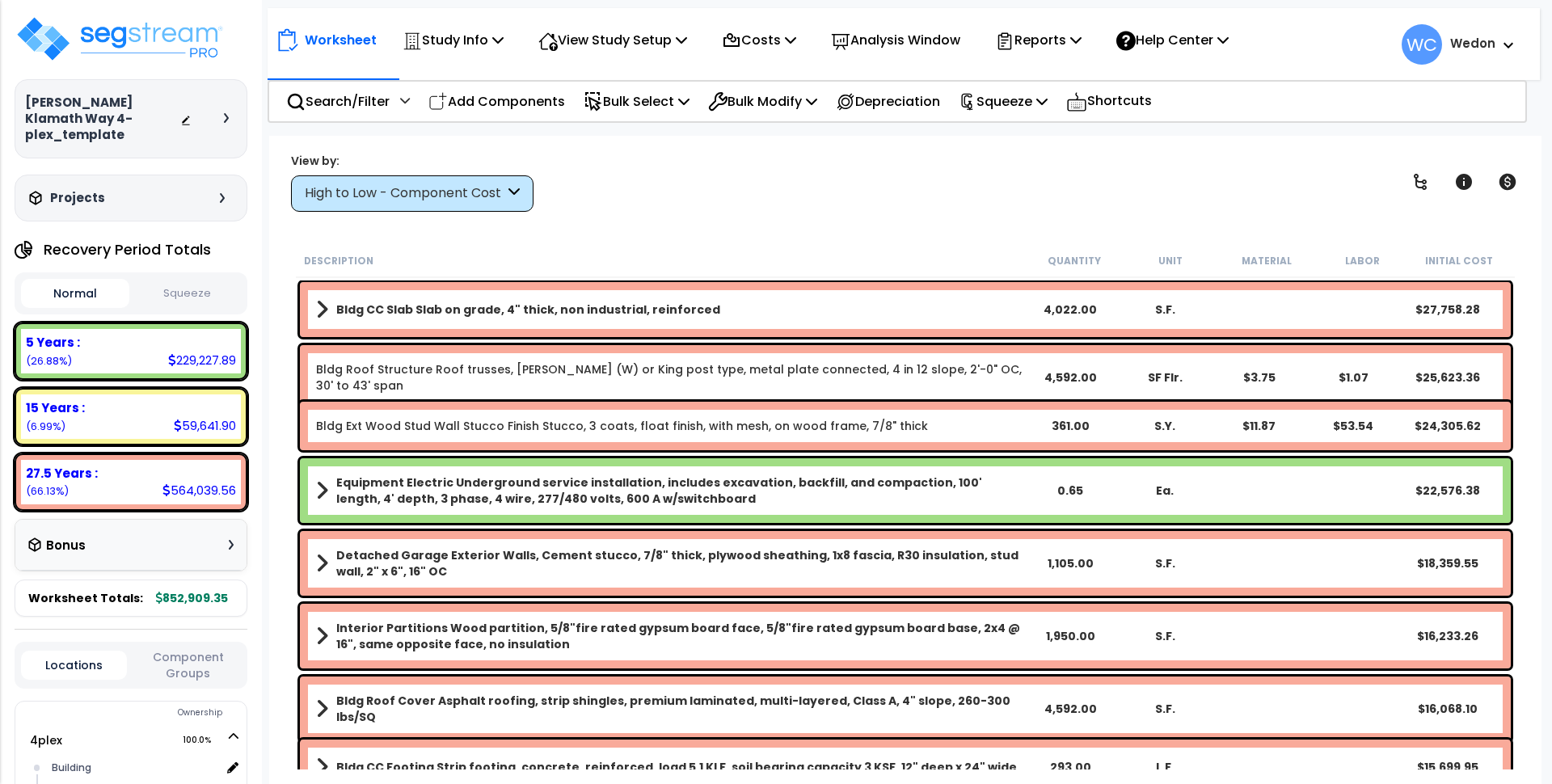
click at [451, 214] on div "Worksheet Study Info Study Setup Add Property Unit Template study Clone study WC" at bounding box center [905, 528] width 1272 height 784
click at [460, 194] on div "High to Low - Component Cost" at bounding box center [404, 194] width 199 height 19
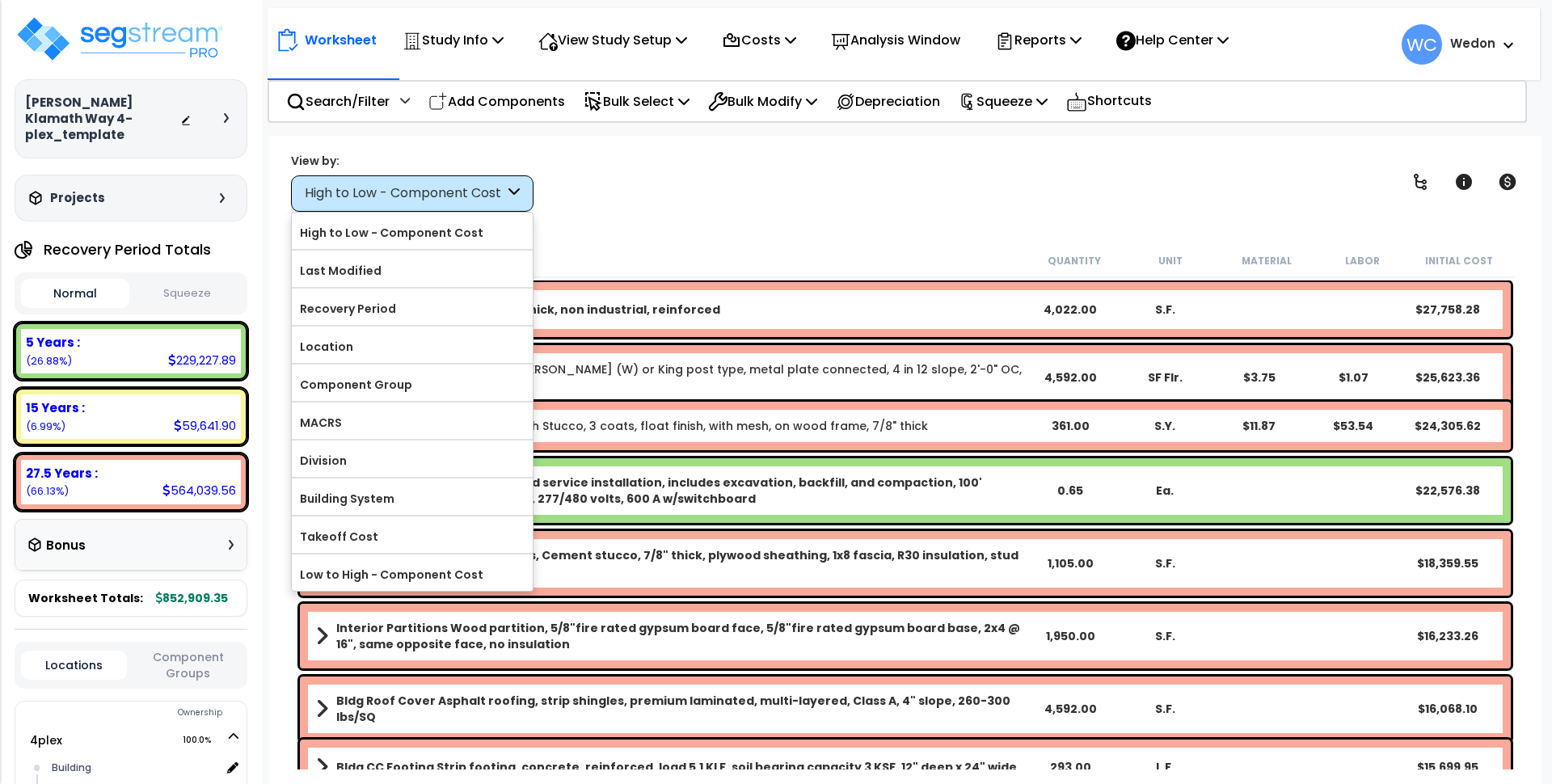
click at [963, 184] on div "View by: High to Low - Component Cost High to Low - Component Cost" at bounding box center [905, 182] width 1240 height 60
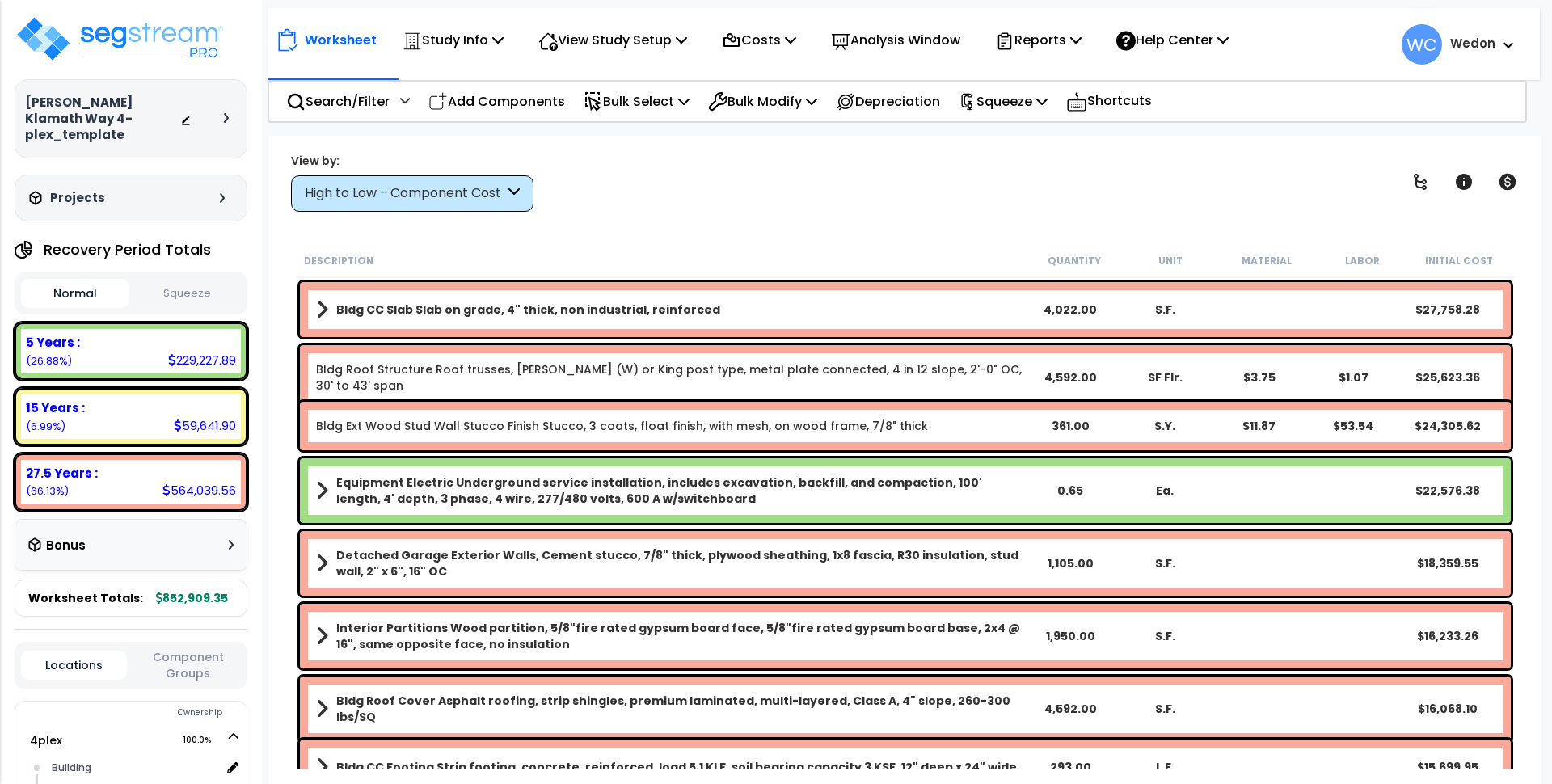
click at [355, 194] on div "High to Low - Component Cost" at bounding box center [404, 194] width 199 height 19
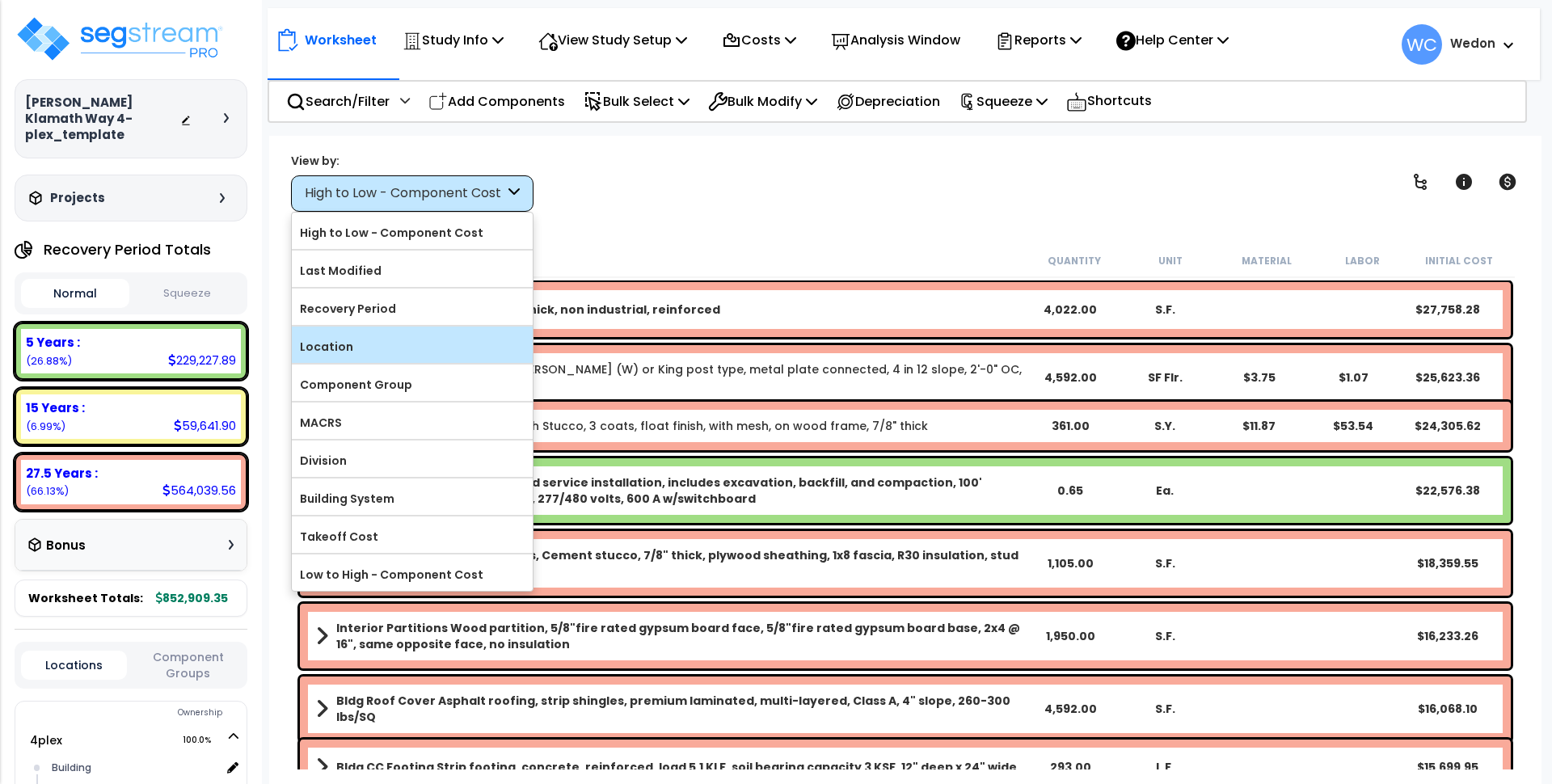
click at [360, 329] on div "Location" at bounding box center [412, 345] width 241 height 37
click at [356, 338] on label "Location" at bounding box center [412, 346] width 241 height 24
click at [0, 0] on input "Location" at bounding box center [0, 0] width 0 height 0
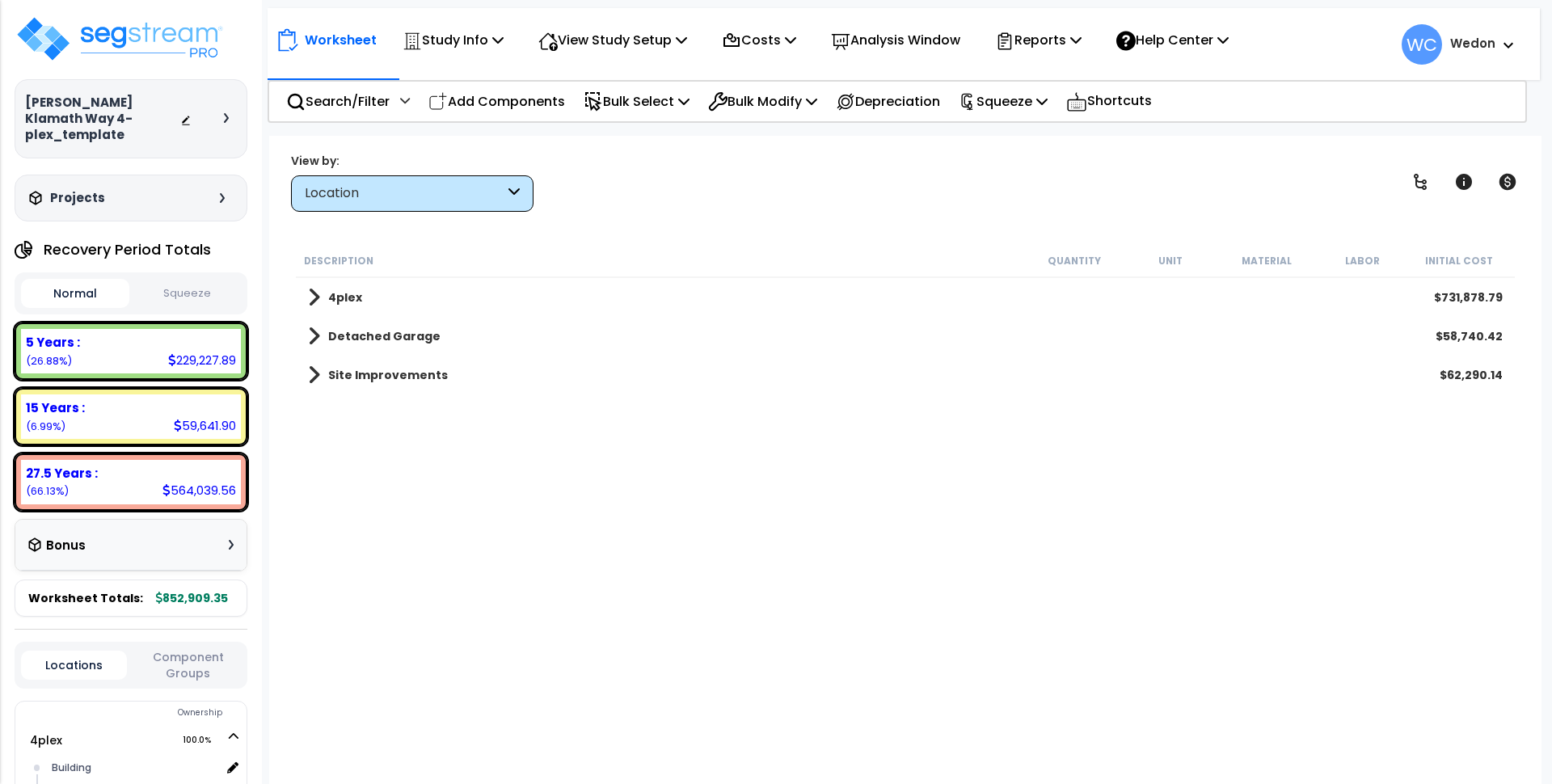
click at [317, 338] on span at bounding box center [314, 337] width 12 height 23
click at [330, 372] on span at bounding box center [330, 375] width 12 height 23
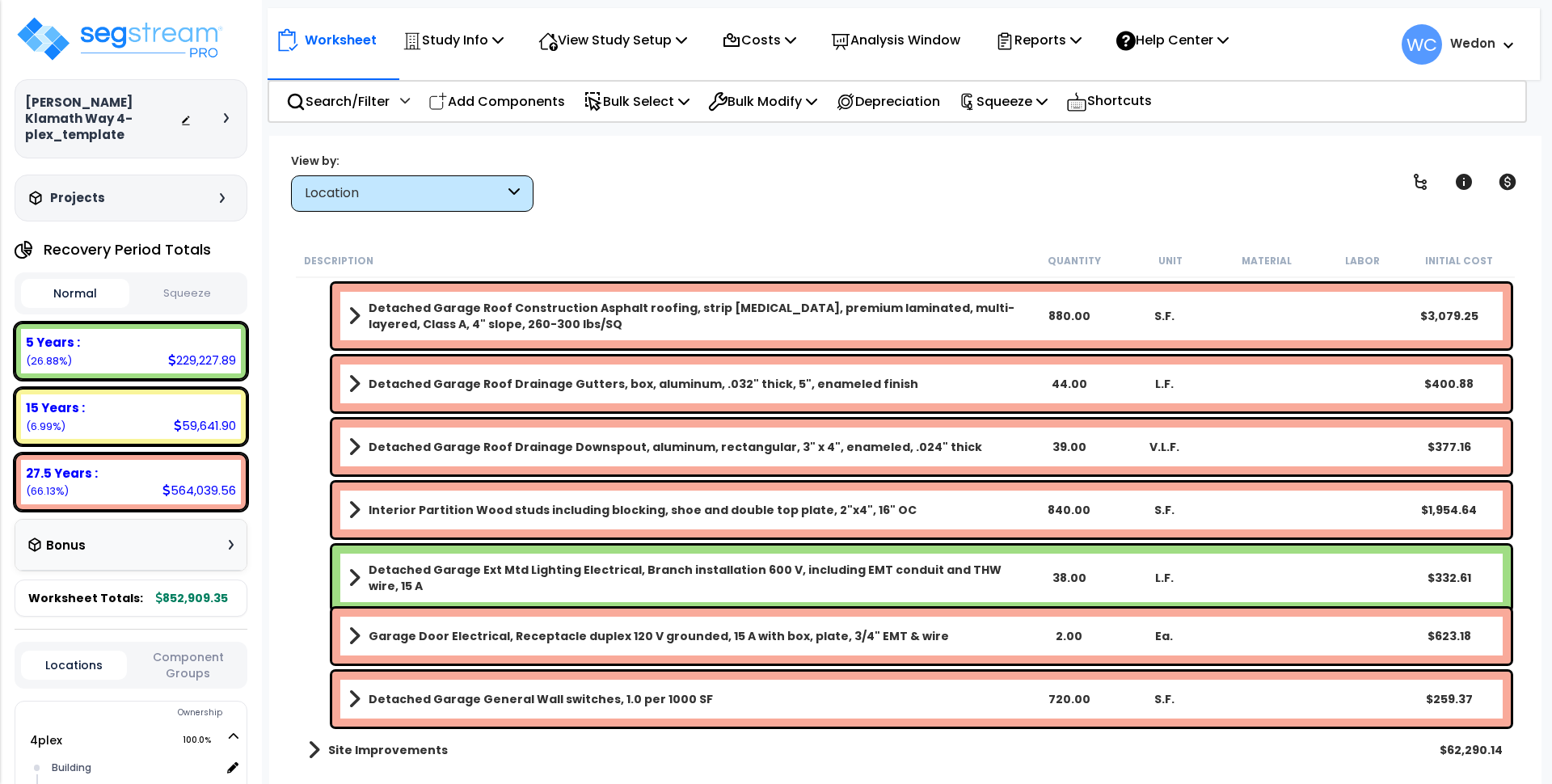
scroll to position [71, 0]
click at [307, 455] on div "Detached Garage Roof Drainage Downspout, aluminum, rectangular, 3" x 4", enamel…" at bounding box center [905, 447] width 1219 height 63
click at [322, 747] on link "Site Improvements" at bounding box center [378, 750] width 140 height 23
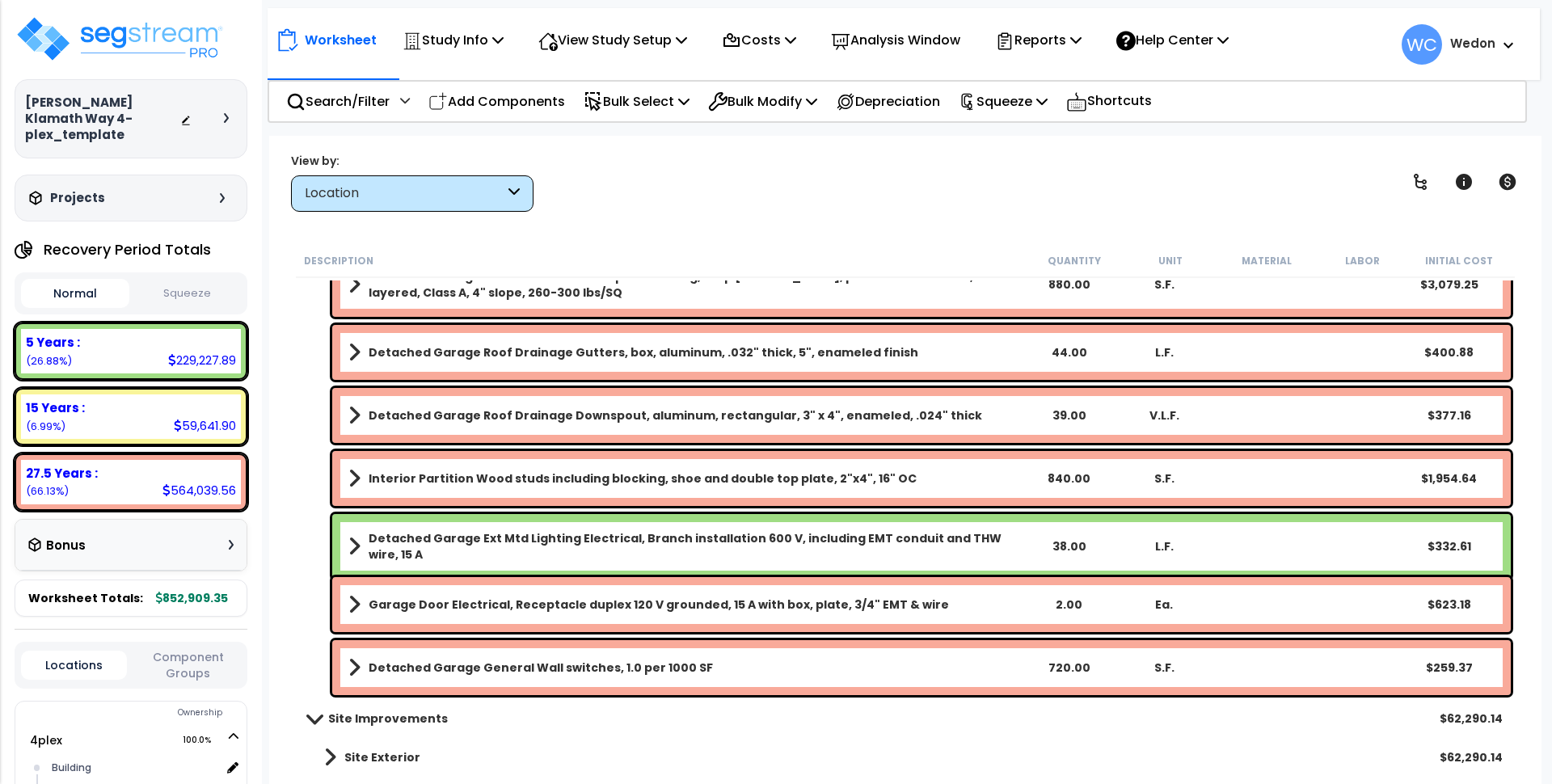
scroll to position [1387, 0]
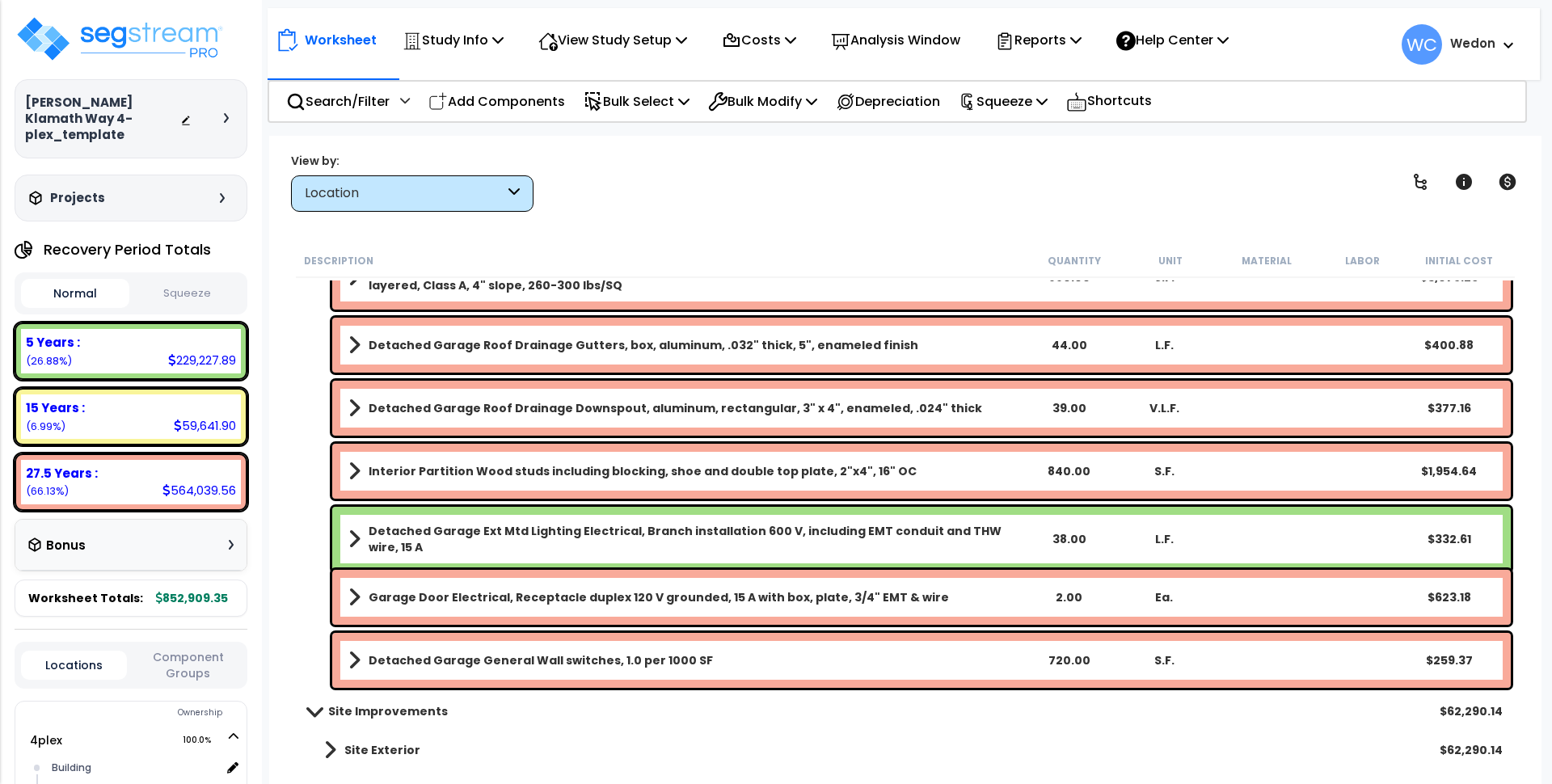
drag, startPoint x: 367, startPoint y: 747, endPoint x: 415, endPoint y: 672, distance: 89.0
click at [370, 745] on b "Site Exterior" at bounding box center [381, 750] width 76 height 16
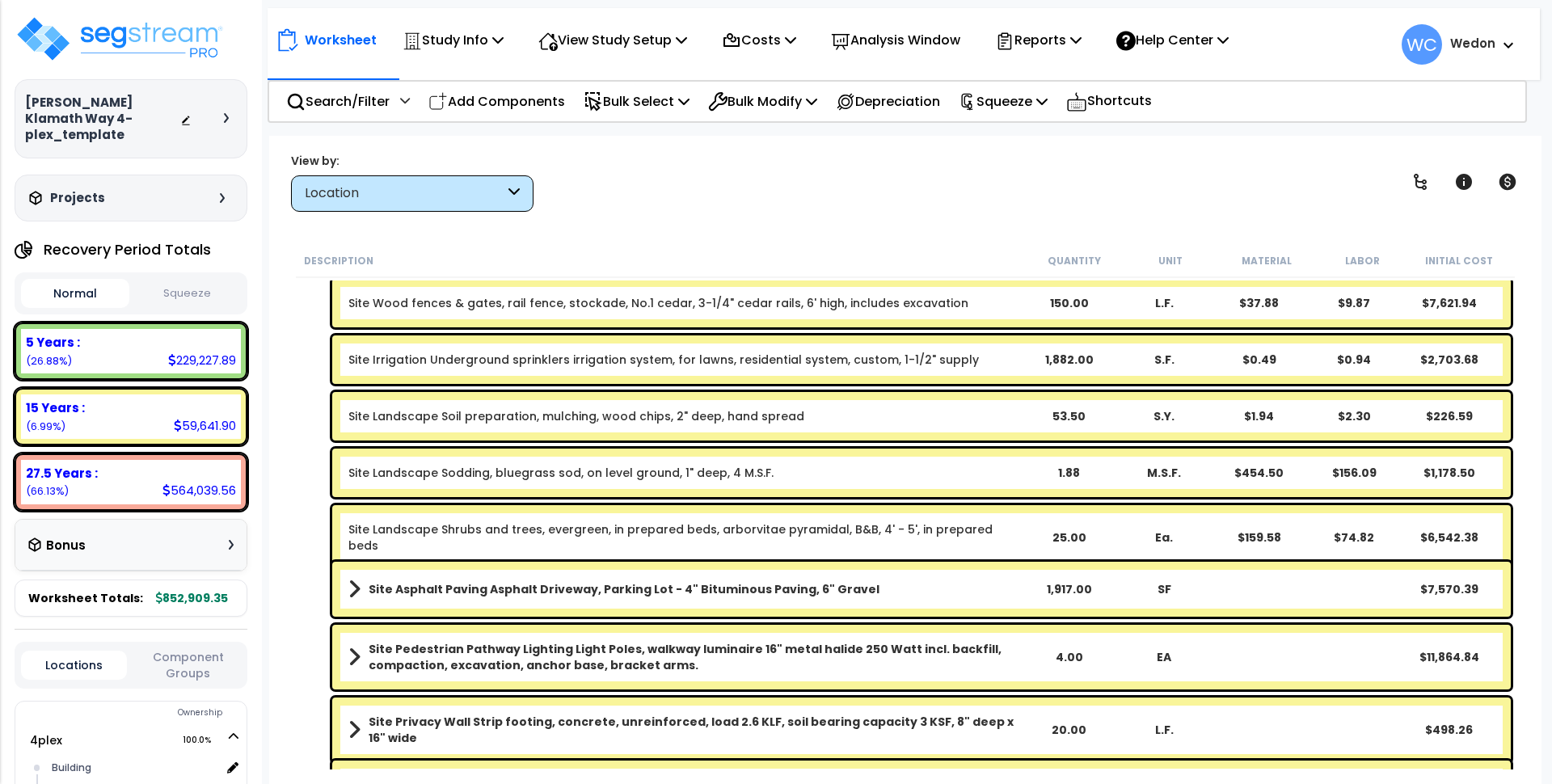
scroll to position [1825, 0]
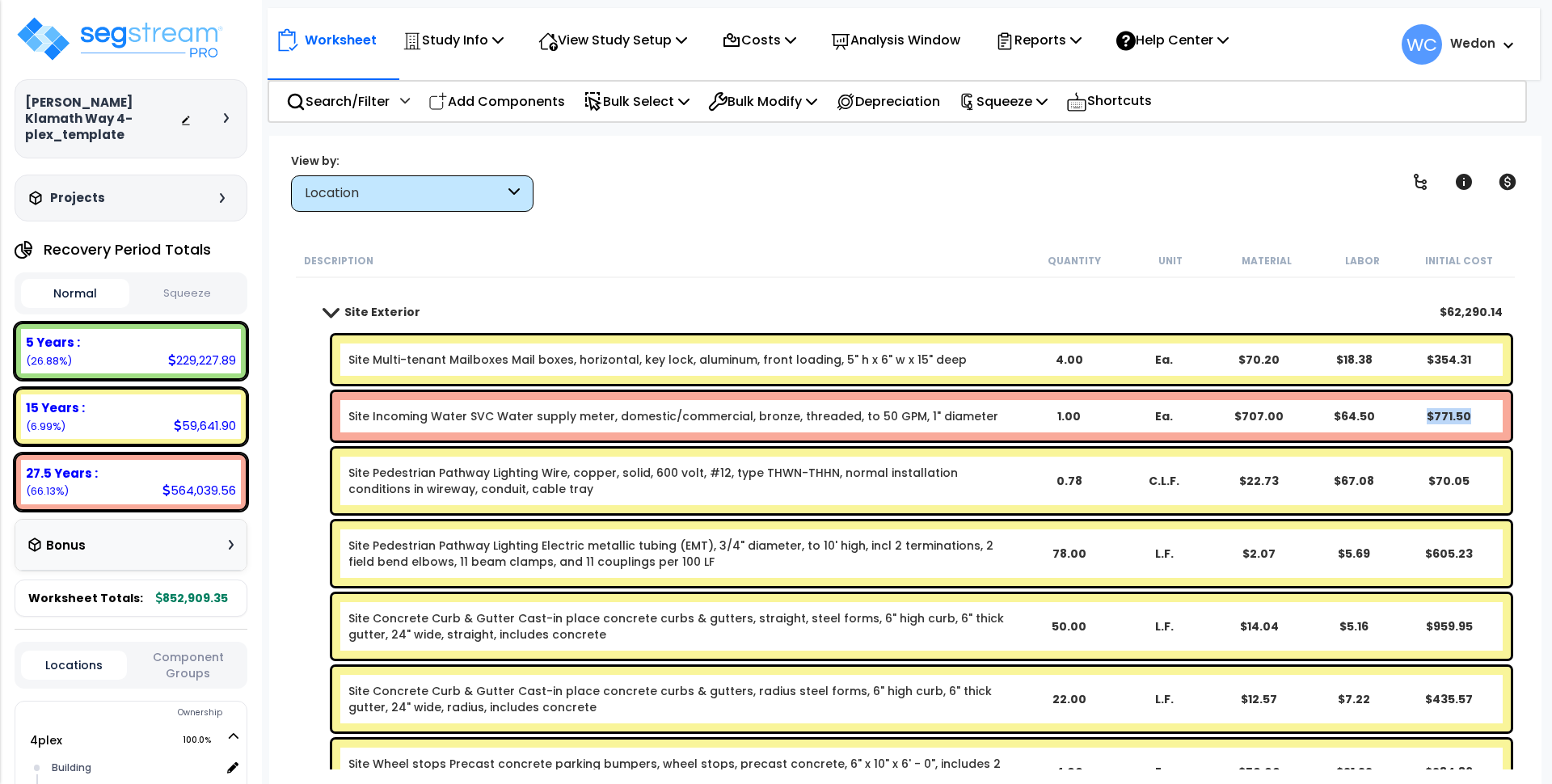
drag, startPoint x: 1428, startPoint y: 415, endPoint x: 1489, endPoint y: 417, distance: 61.0
click at [1489, 417] on div "$771.50" at bounding box center [1449, 416] width 91 height 16
click at [1468, 407] on div "Site Incoming Water SVC Water supply meter, domestic/commercial, bronze, thread…" at bounding box center [921, 416] width 1179 height 49
click at [450, 182] on div "Location" at bounding box center [412, 194] width 242 height 37
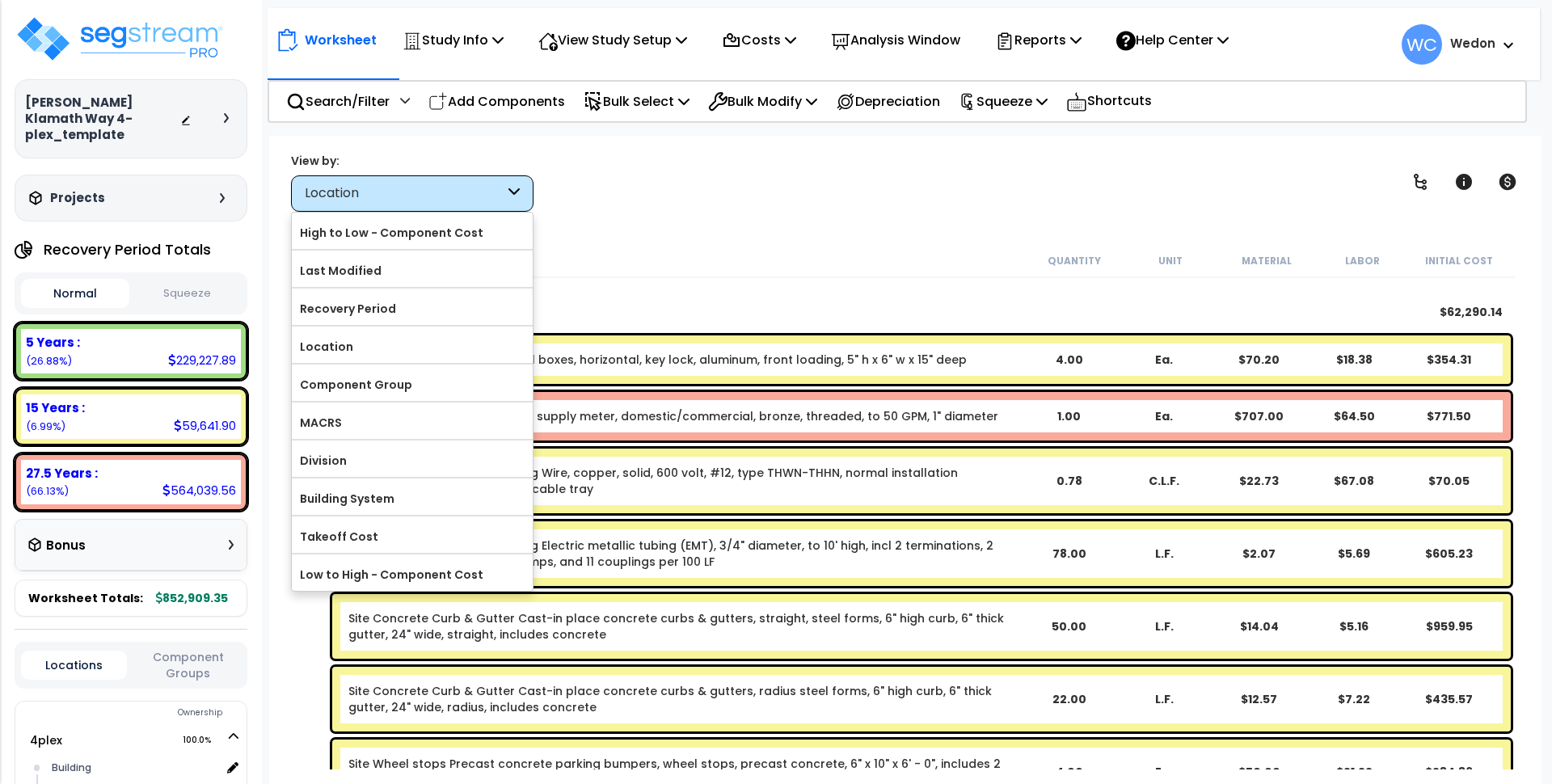
click at [386, 195] on div "Location" at bounding box center [404, 194] width 199 height 19
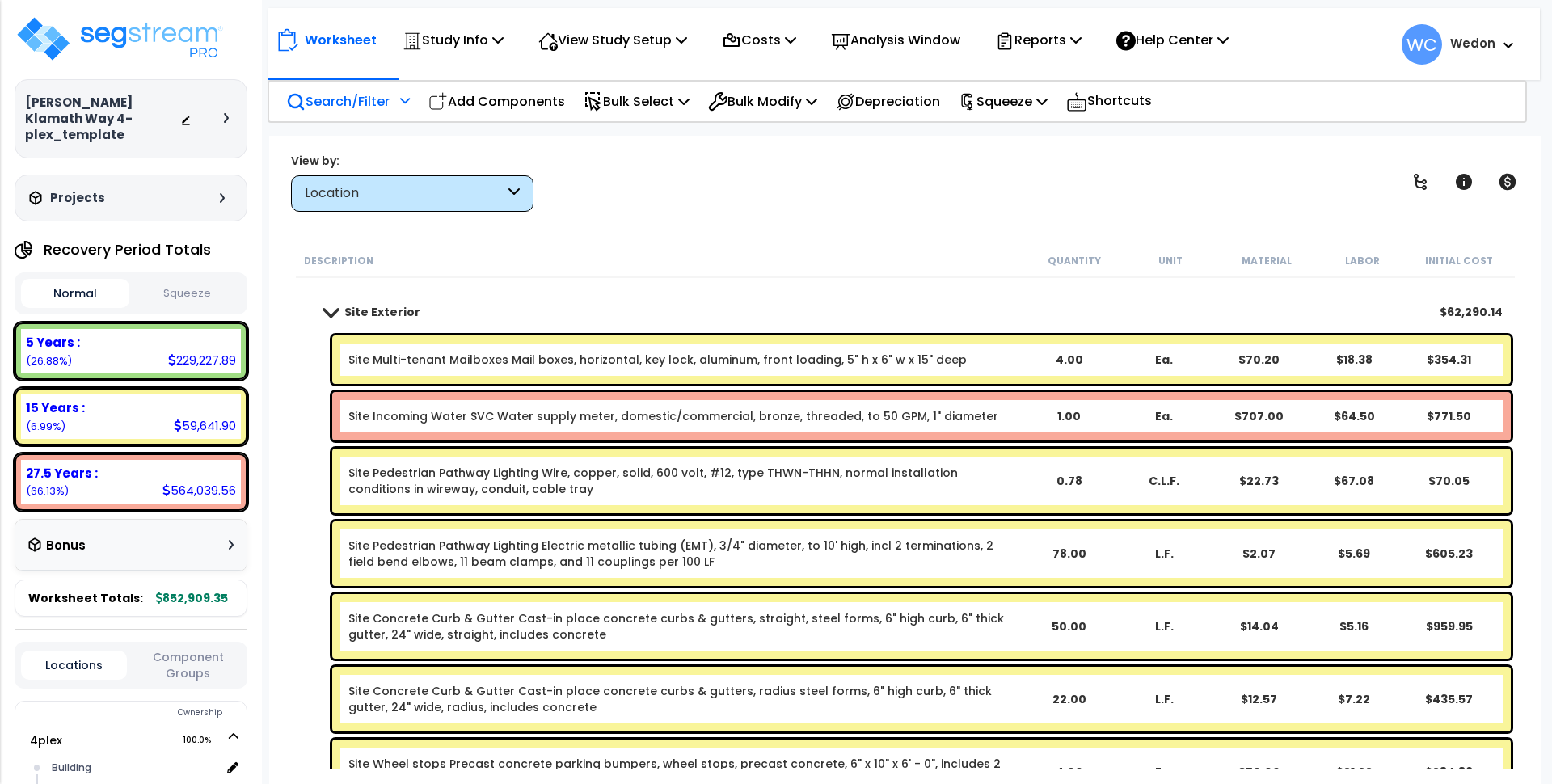
click at [324, 102] on p "Search/Filter" at bounding box center [338, 101] width 103 height 22
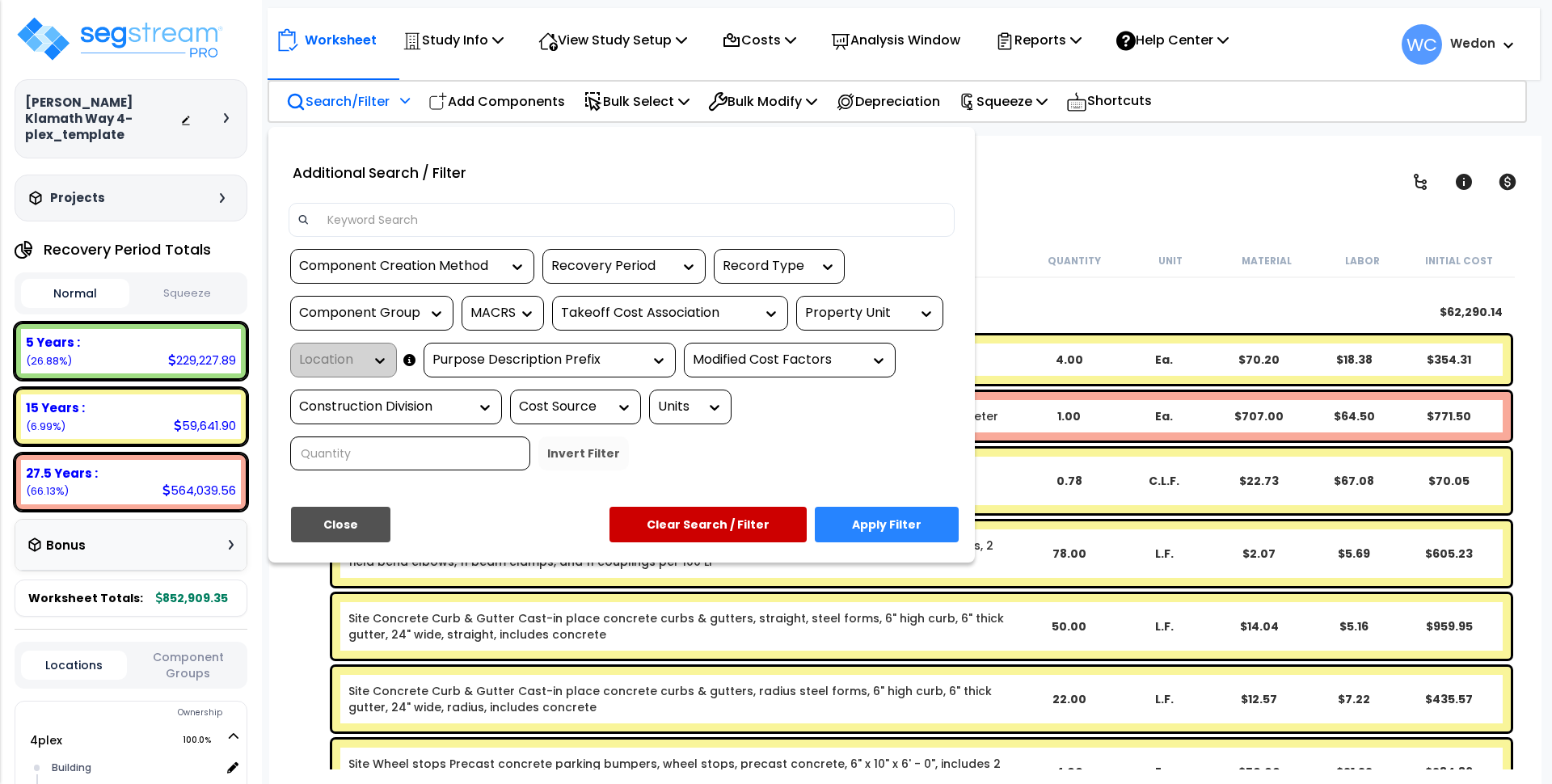
click at [634, 264] on div "Recovery Period" at bounding box center [612, 266] width 121 height 19
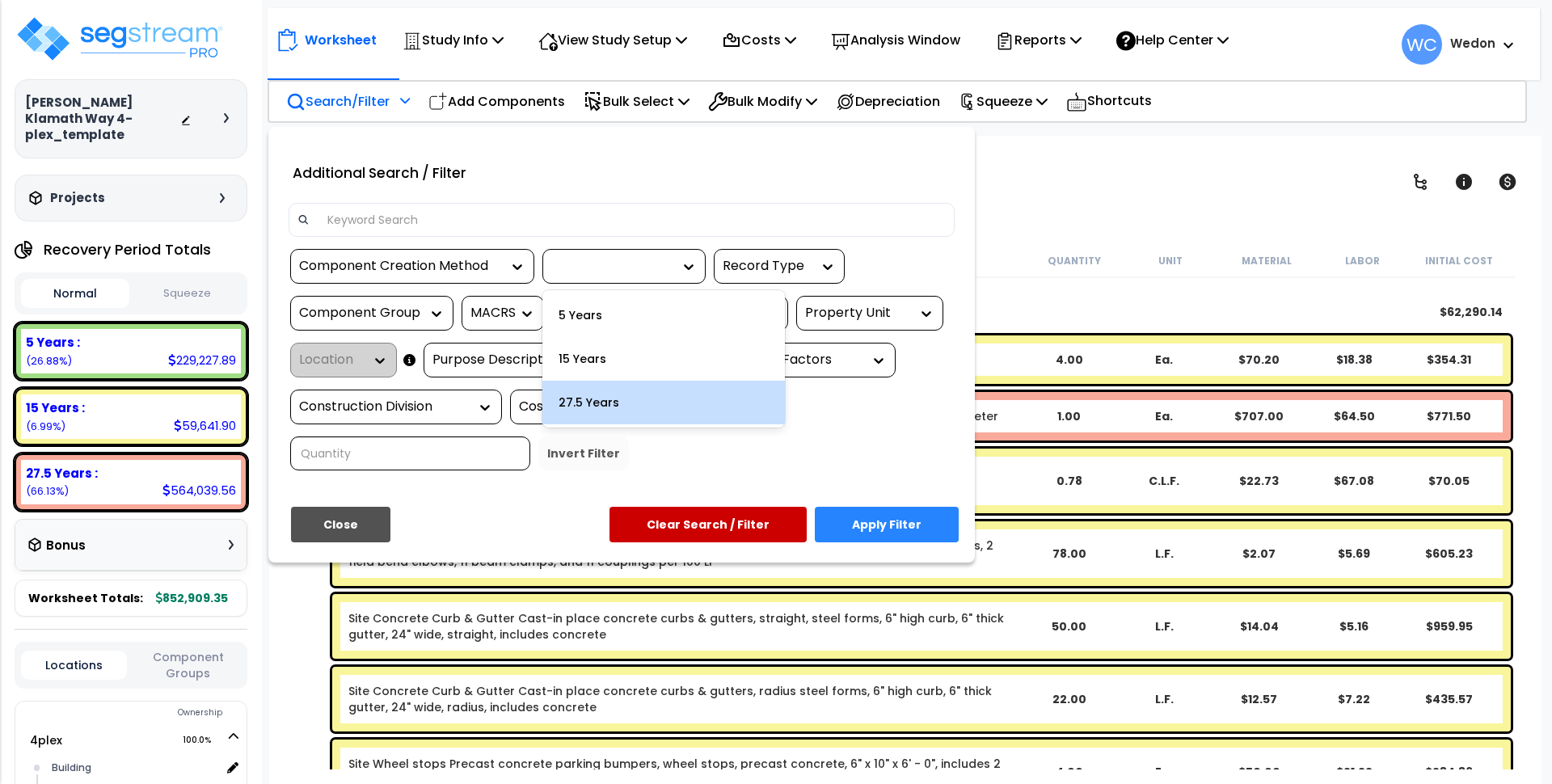
click at [600, 399] on div "27.5 Years" at bounding box center [664, 403] width 242 height 44
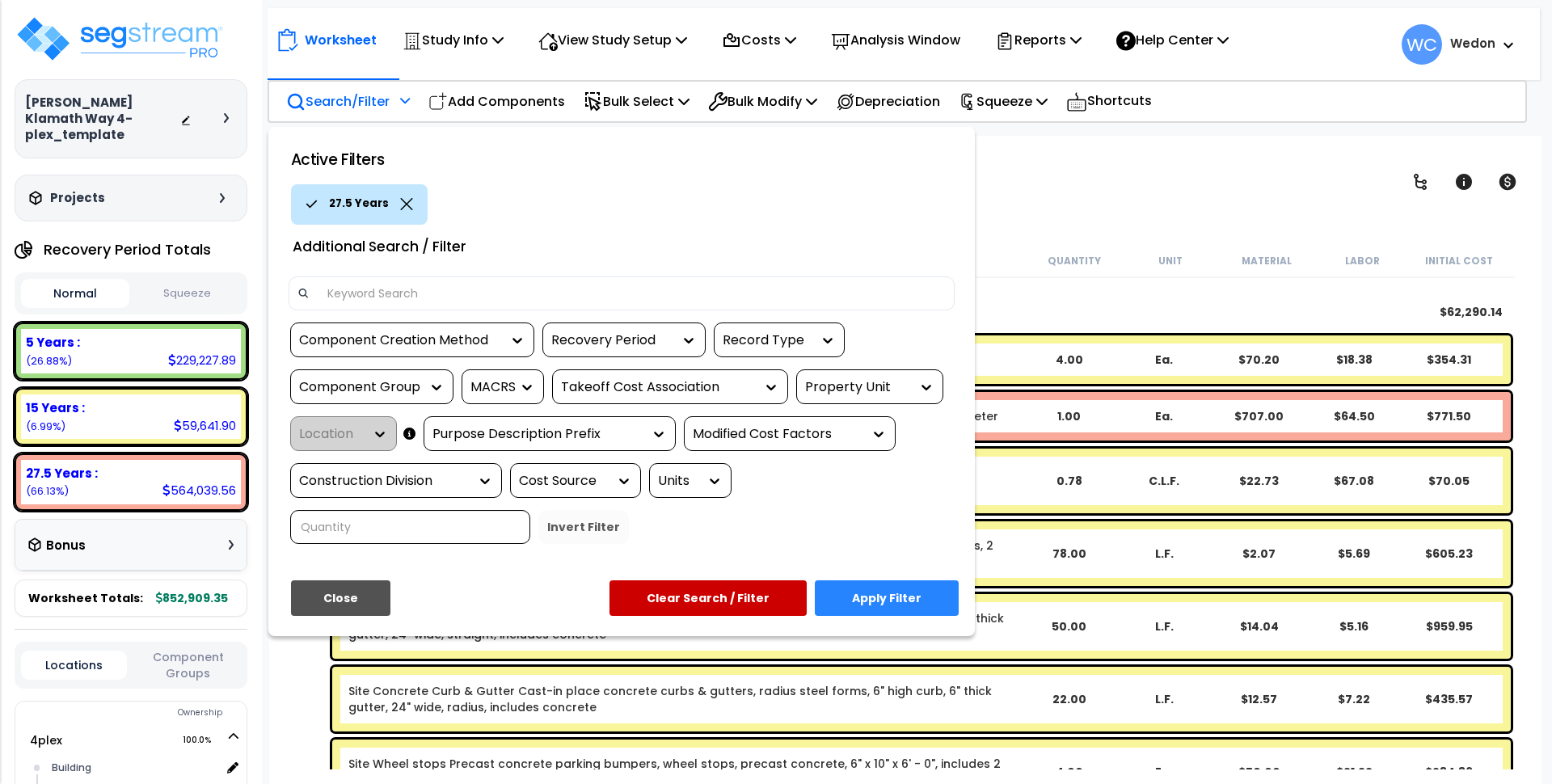
click at [888, 607] on button "Apply Filter" at bounding box center [887, 599] width 144 height 36
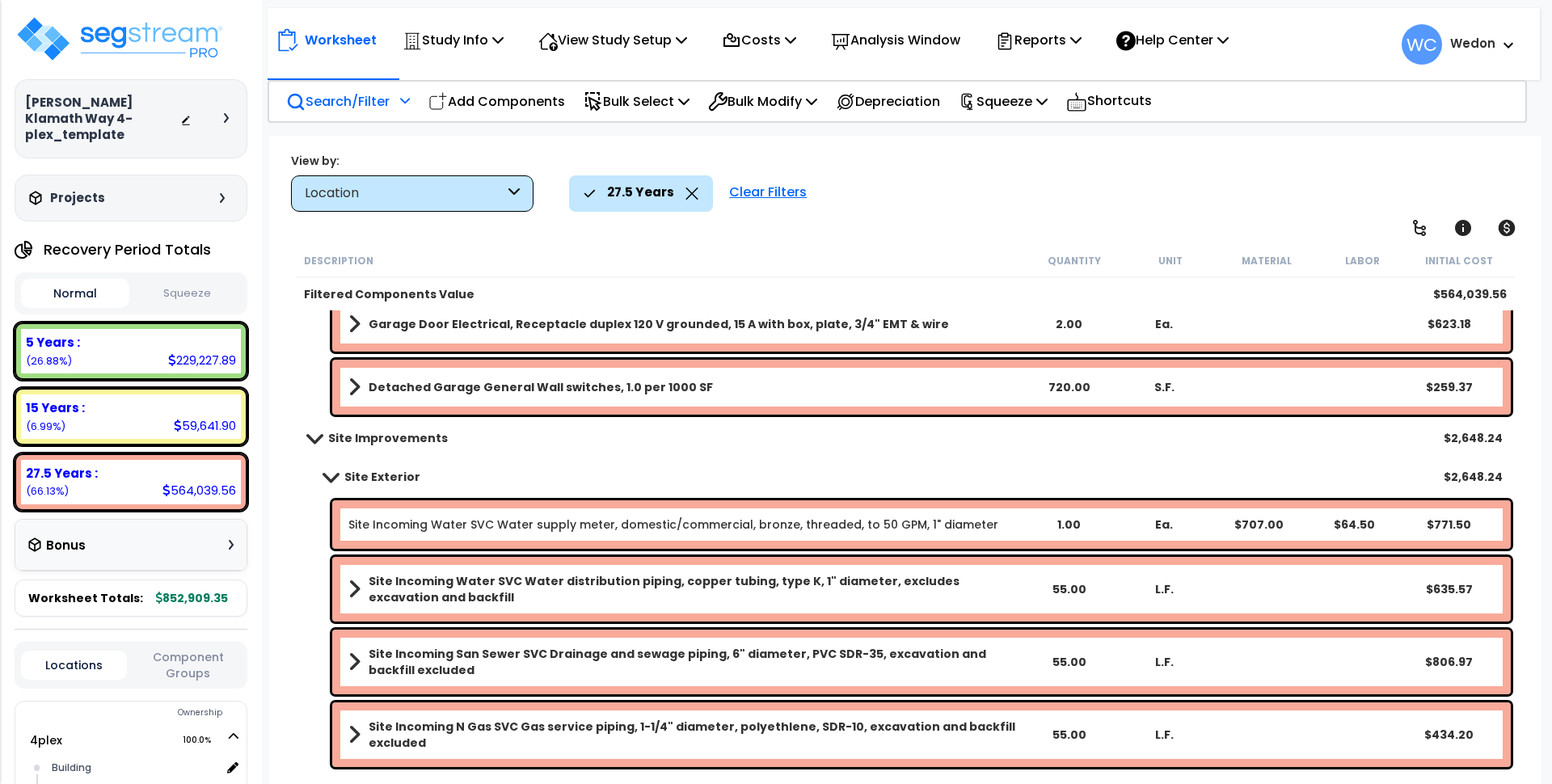
scroll to position [1496, 0]
